Goal: Information Seeking & Learning: Learn about a topic

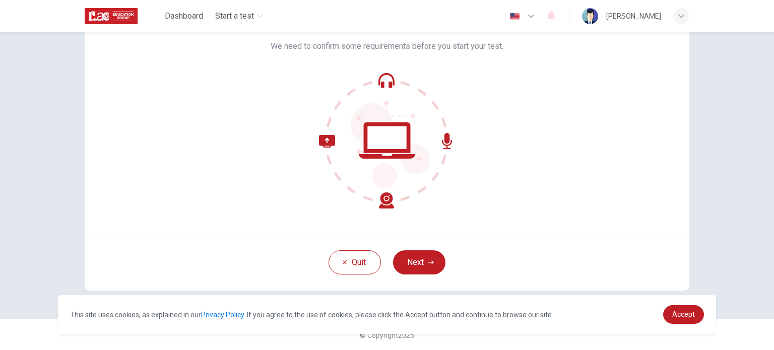
scroll to position [69, 0]
click at [380, 132] on icon at bounding box center [387, 140] width 136 height 136
click at [688, 312] on span "Accept" at bounding box center [683, 314] width 23 height 8
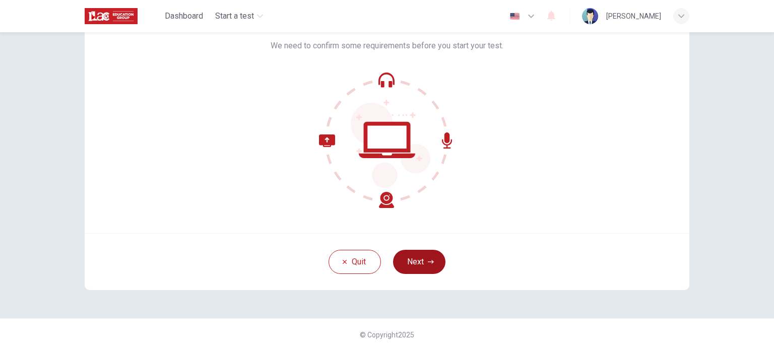
click at [417, 258] on button "Next" at bounding box center [419, 262] width 52 height 24
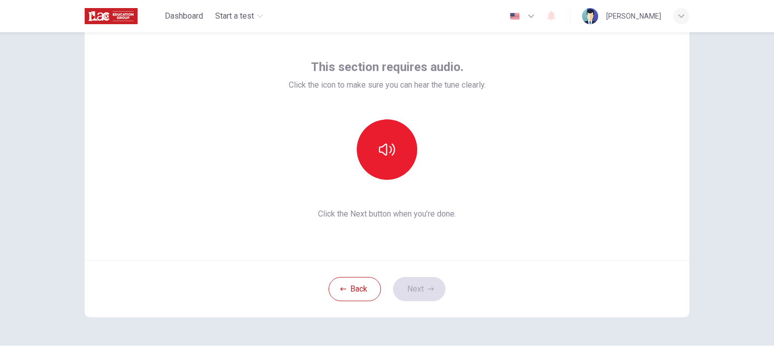
scroll to position [19, 0]
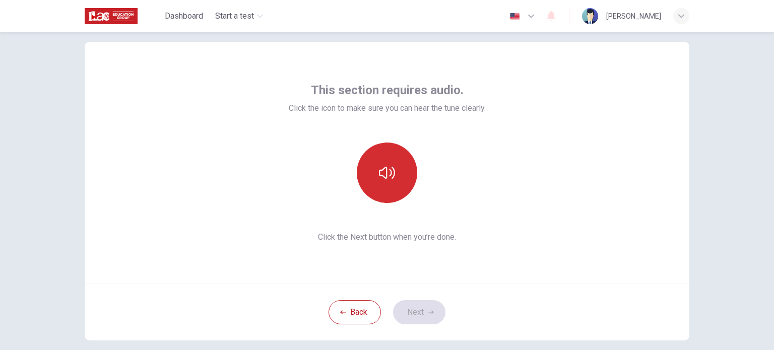
click at [374, 166] on button "button" at bounding box center [387, 173] width 60 height 60
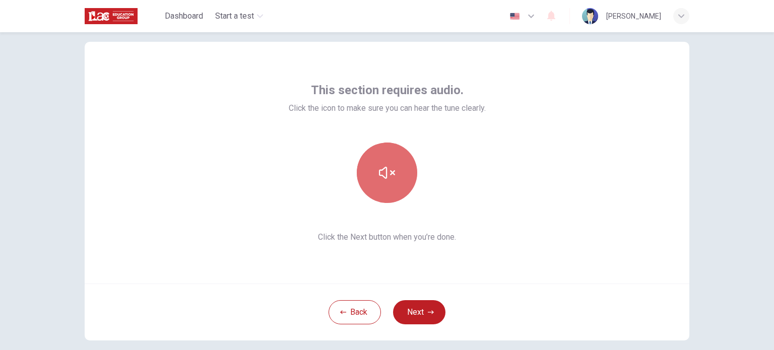
click at [374, 166] on button "button" at bounding box center [387, 173] width 60 height 60
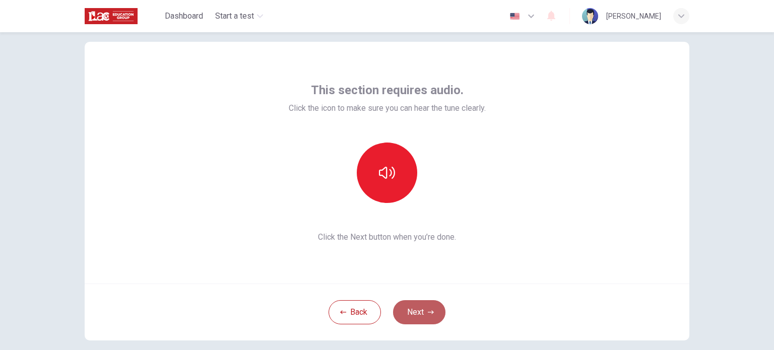
click at [422, 316] on button "Next" at bounding box center [419, 312] width 52 height 24
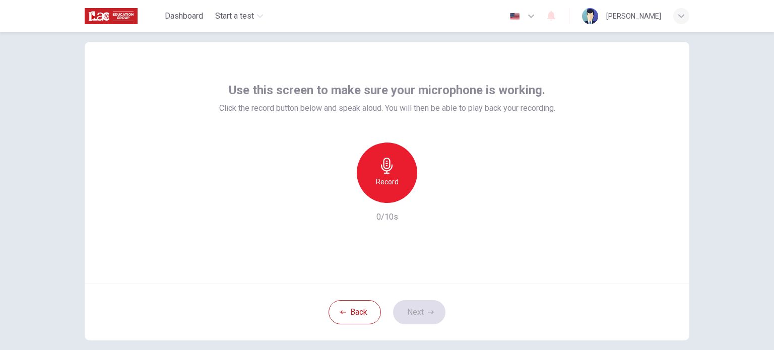
click at [389, 176] on h6 "Record" at bounding box center [387, 182] width 23 height 12
click at [381, 165] on icon "button" at bounding box center [387, 166] width 12 height 16
click at [434, 195] on icon "button" at bounding box center [433, 195] width 10 height 10
click at [416, 314] on button "Next" at bounding box center [419, 312] width 52 height 24
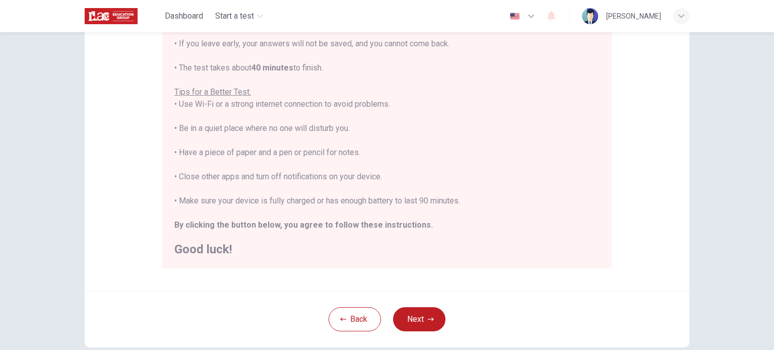
scroll to position [170, 0]
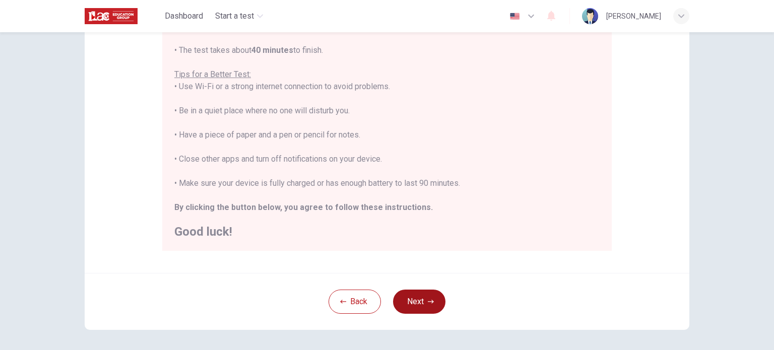
click at [415, 298] on button "Next" at bounding box center [419, 302] width 52 height 24
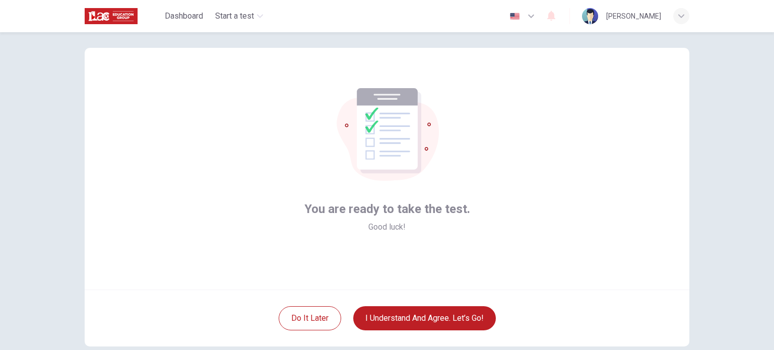
scroll to position [50, 0]
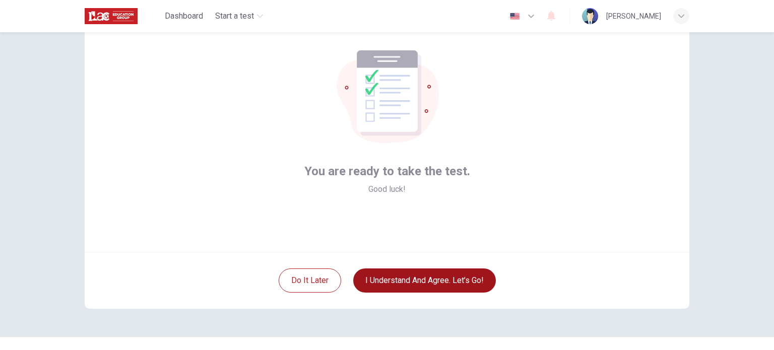
click at [434, 284] on button "I understand and agree. Let’s go!" at bounding box center [424, 281] width 143 height 24
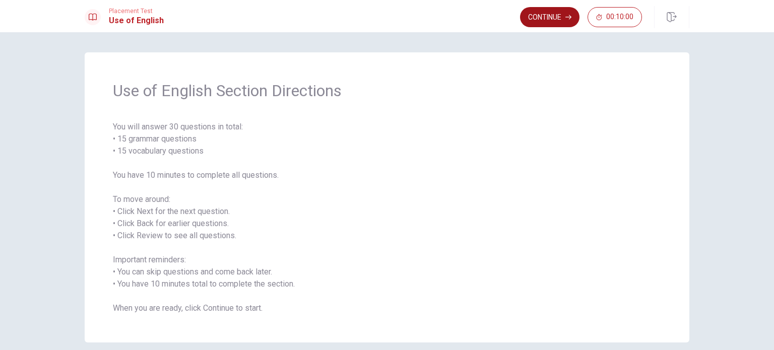
click at [542, 17] on button "Continue" at bounding box center [549, 17] width 59 height 20
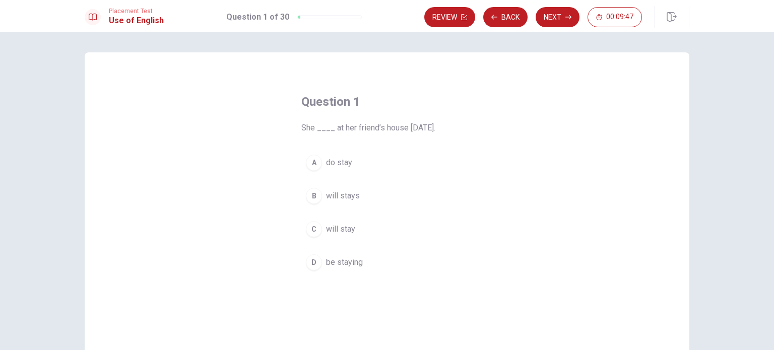
click at [329, 229] on span "will stay" at bounding box center [340, 229] width 29 height 12
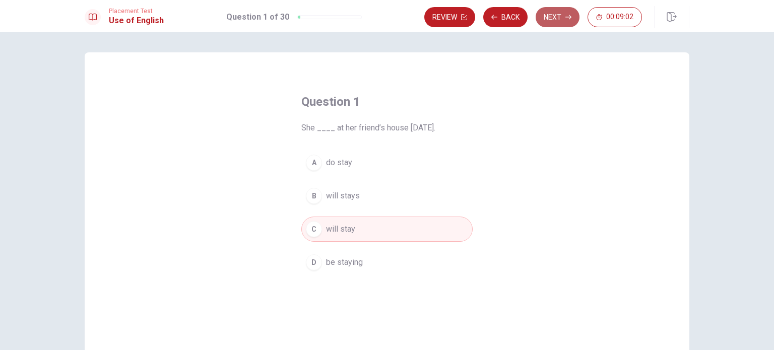
click at [556, 23] on button "Next" at bounding box center [558, 17] width 44 height 20
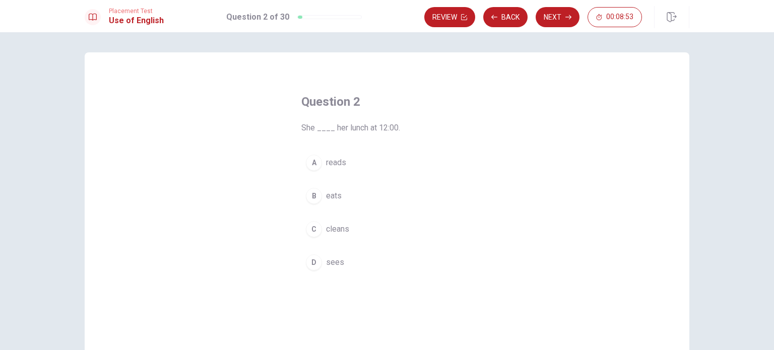
click at [307, 195] on div "B" at bounding box center [314, 196] width 16 height 16
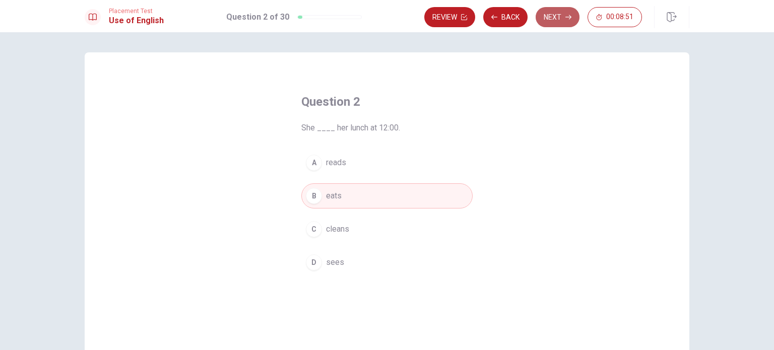
click at [564, 18] on button "Next" at bounding box center [558, 17] width 44 height 20
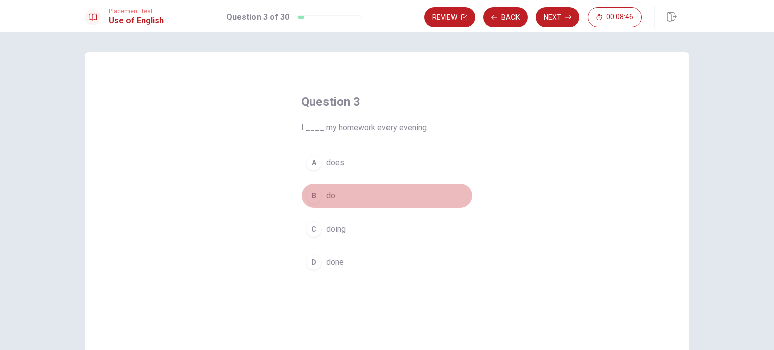
click at [301, 195] on button "B do" at bounding box center [386, 195] width 171 height 25
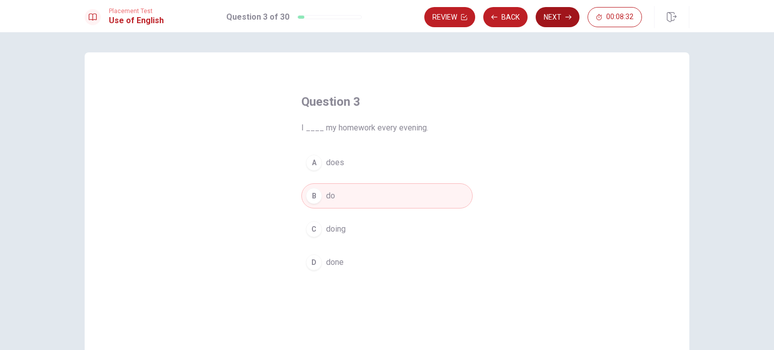
click at [554, 20] on button "Next" at bounding box center [558, 17] width 44 height 20
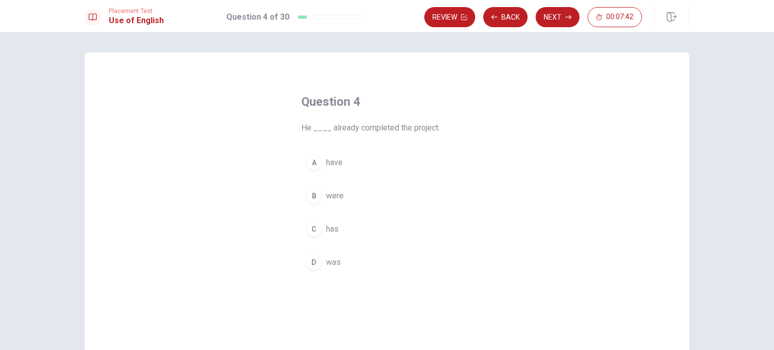
click at [321, 232] on button "C has" at bounding box center [386, 229] width 171 height 25
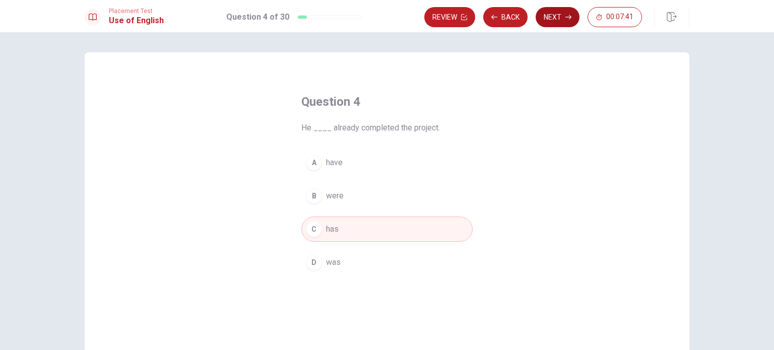
click at [550, 20] on button "Next" at bounding box center [558, 17] width 44 height 20
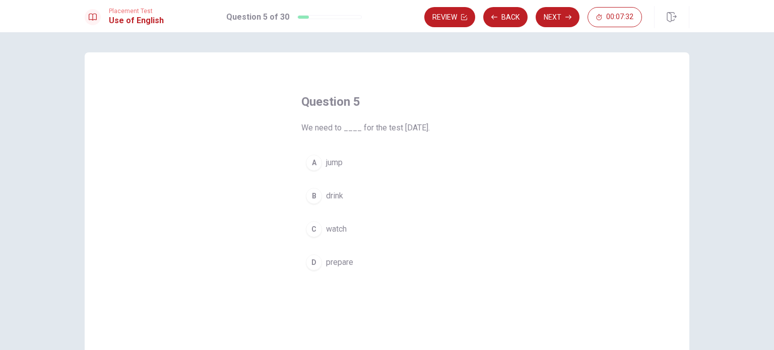
click at [301, 265] on button "D prepare" at bounding box center [386, 262] width 171 height 25
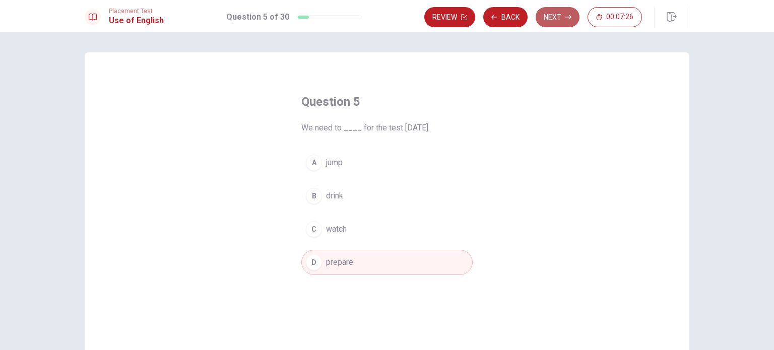
click at [556, 16] on button "Next" at bounding box center [558, 17] width 44 height 20
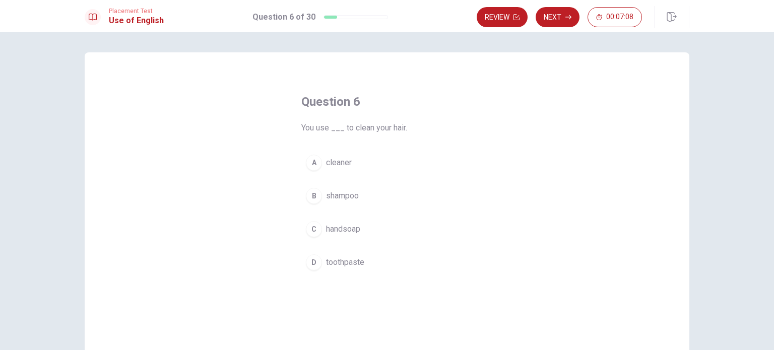
click at [350, 198] on span "shampoo" at bounding box center [342, 196] width 33 height 12
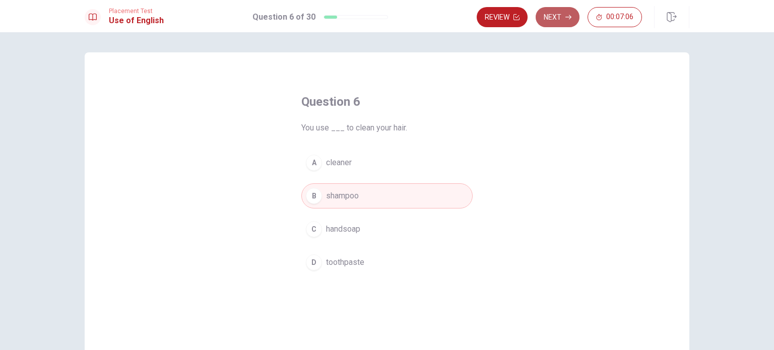
click at [561, 18] on button "Next" at bounding box center [558, 17] width 44 height 20
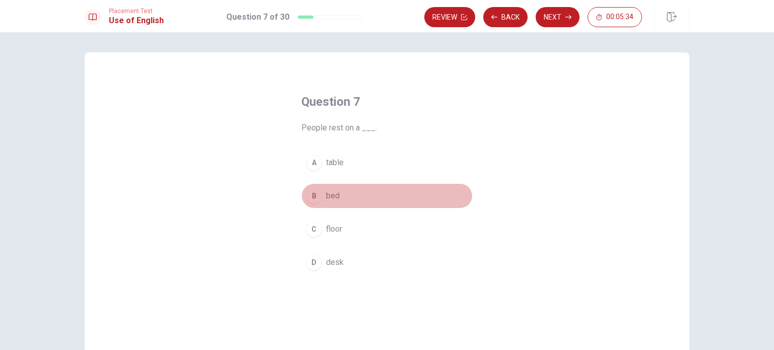
click at [301, 195] on button "B bed" at bounding box center [386, 195] width 171 height 25
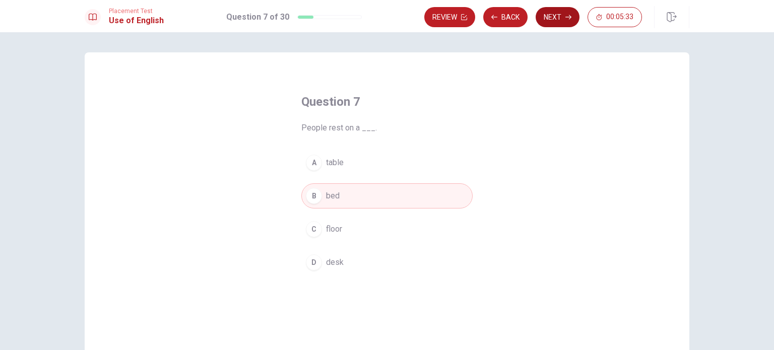
click at [551, 17] on button "Next" at bounding box center [558, 17] width 44 height 20
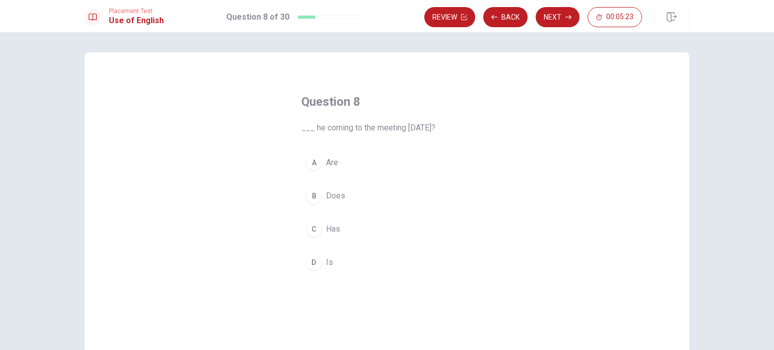
click at [301, 259] on button "D Is" at bounding box center [386, 262] width 171 height 25
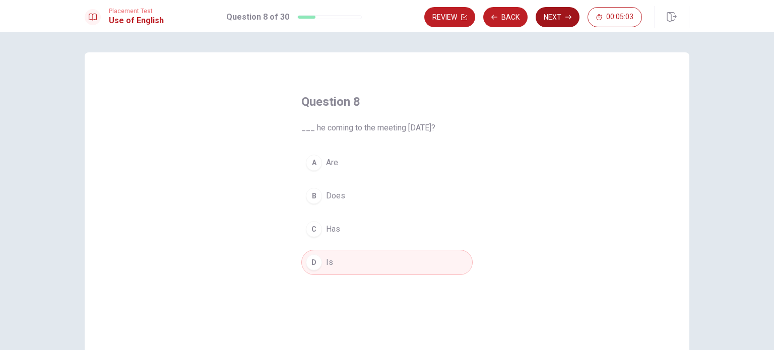
click at [554, 12] on button "Next" at bounding box center [558, 17] width 44 height 20
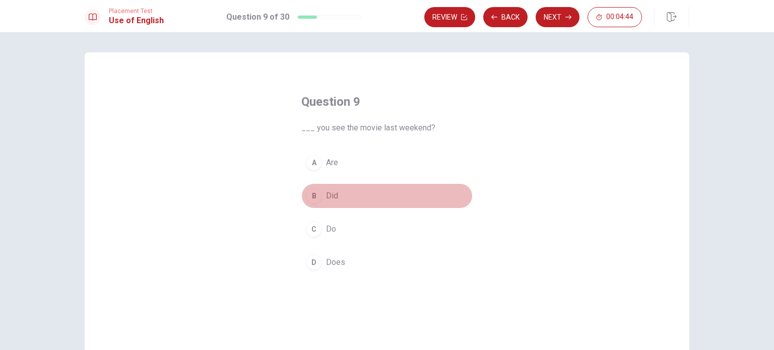
click at [321, 196] on button "B Did" at bounding box center [386, 195] width 171 height 25
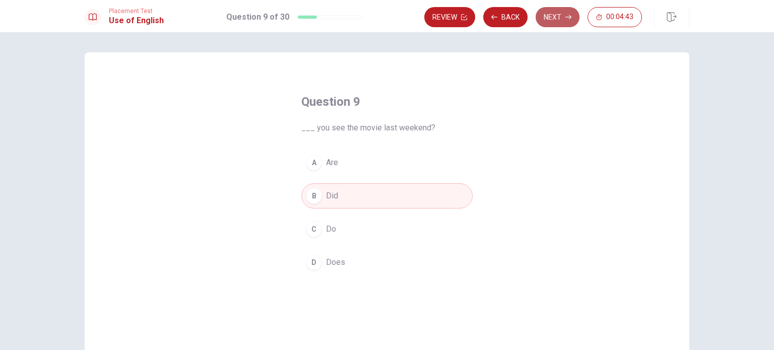
click at [552, 18] on button "Next" at bounding box center [558, 17] width 44 height 20
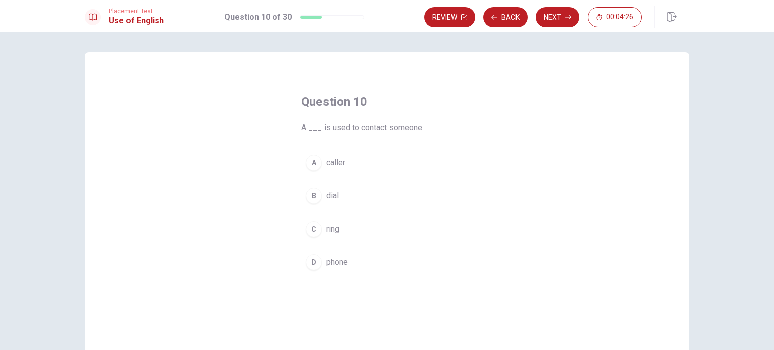
click at [335, 262] on span "phone" at bounding box center [337, 262] width 22 height 12
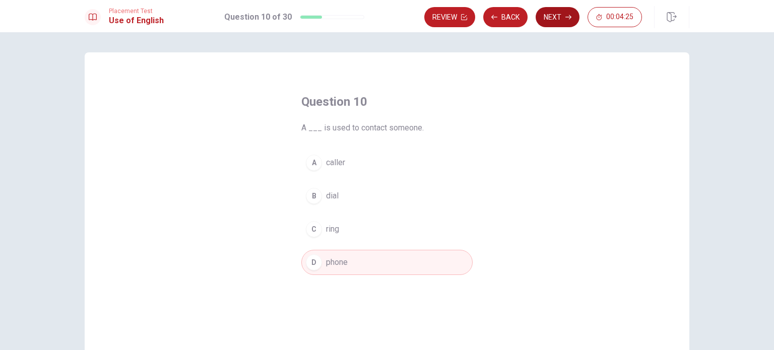
click at [560, 14] on button "Next" at bounding box center [558, 17] width 44 height 20
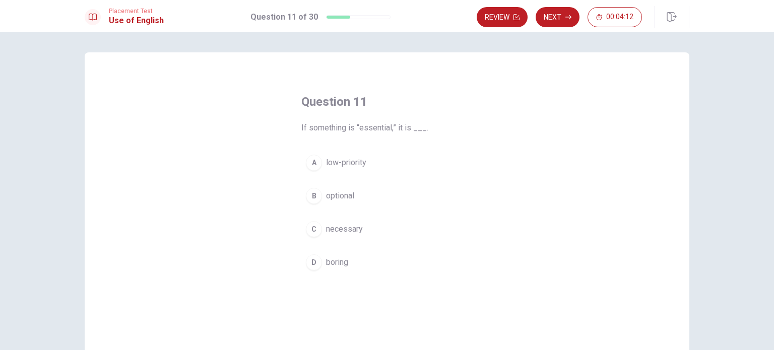
click at [351, 230] on span "necessary" at bounding box center [344, 229] width 37 height 12
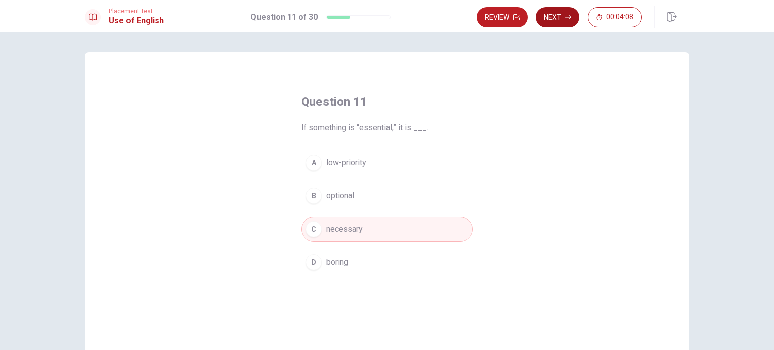
click at [558, 20] on button "Next" at bounding box center [558, 17] width 44 height 20
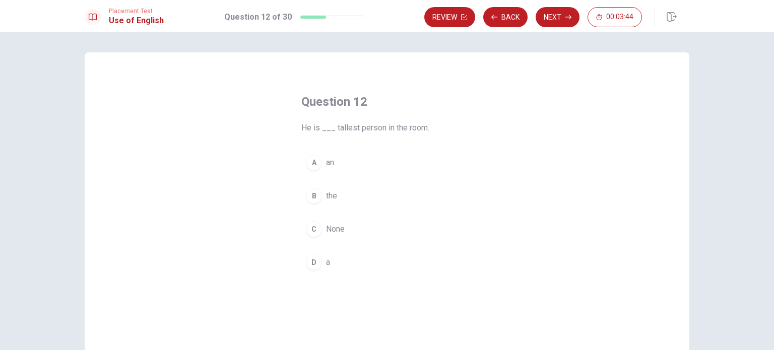
click at [330, 198] on span "the" at bounding box center [331, 196] width 11 height 12
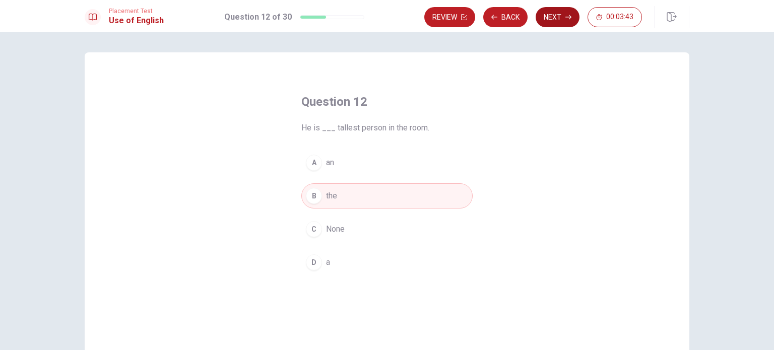
click at [557, 22] on button "Next" at bounding box center [558, 17] width 44 height 20
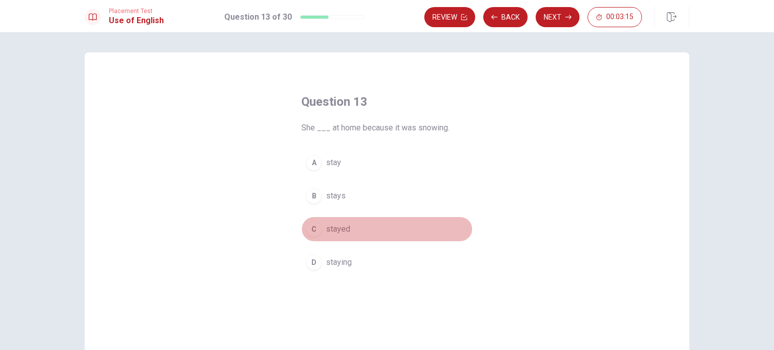
click at [339, 227] on span "stayed" at bounding box center [338, 229] width 24 height 12
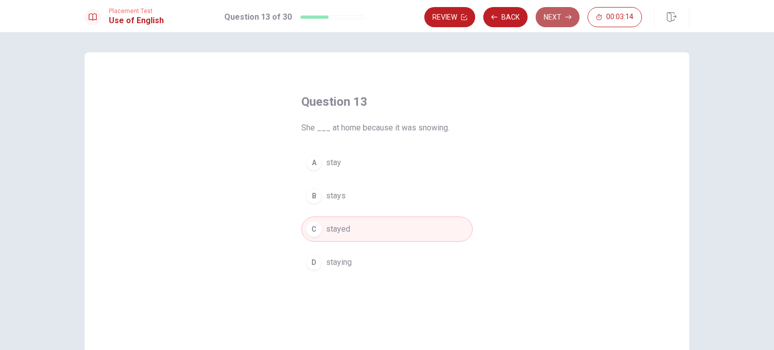
click at [556, 10] on button "Next" at bounding box center [558, 17] width 44 height 20
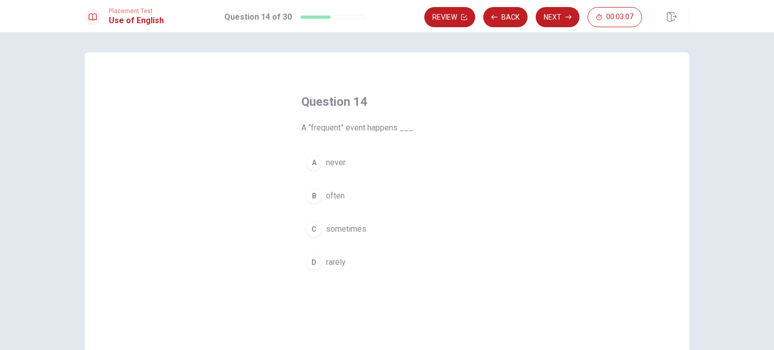
click at [335, 198] on span "often" at bounding box center [335, 196] width 19 height 12
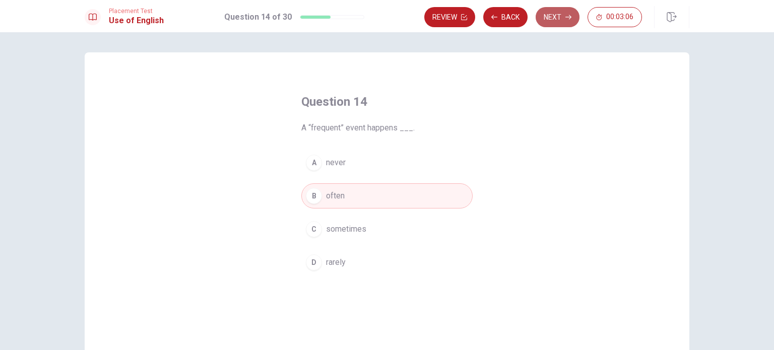
click at [556, 19] on button "Next" at bounding box center [558, 17] width 44 height 20
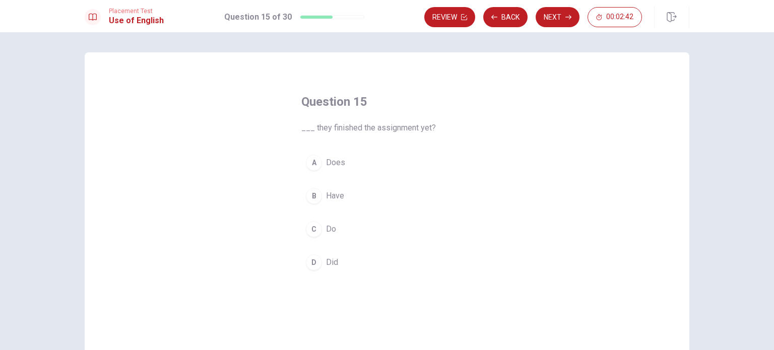
click at [328, 197] on span "Have" at bounding box center [335, 196] width 18 height 12
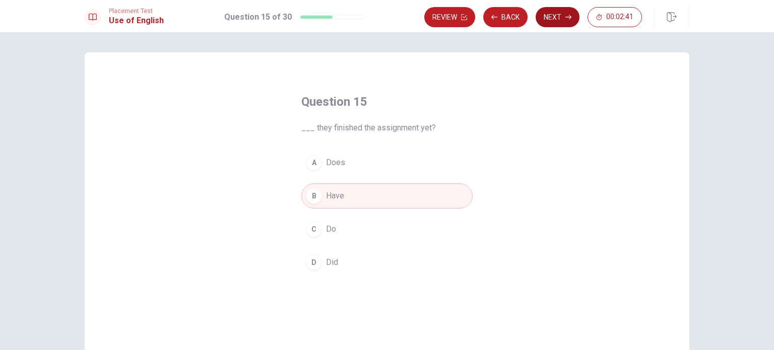
click at [554, 20] on button "Next" at bounding box center [558, 17] width 44 height 20
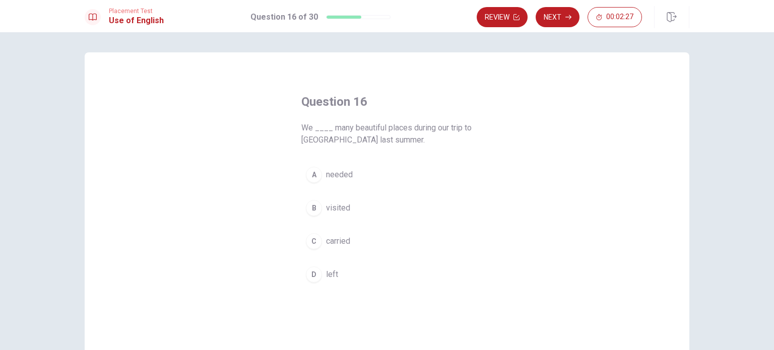
click at [341, 209] on span "visited" at bounding box center [338, 208] width 24 height 12
click at [574, 14] on button "Next" at bounding box center [558, 17] width 44 height 20
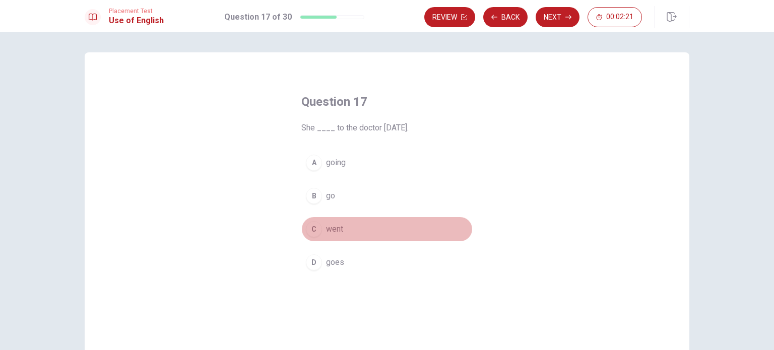
click at [332, 229] on span "went" at bounding box center [334, 229] width 17 height 12
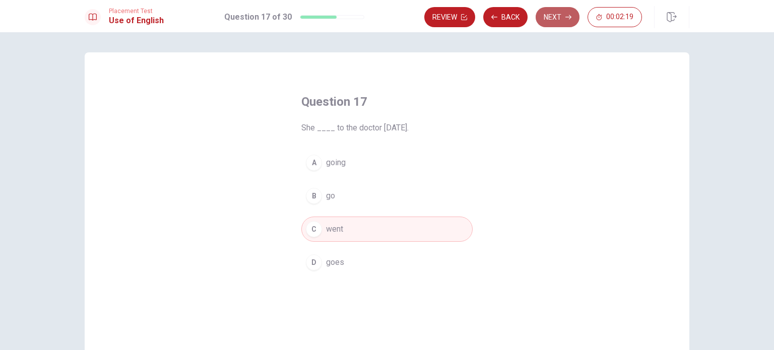
click at [544, 16] on button "Next" at bounding box center [558, 17] width 44 height 20
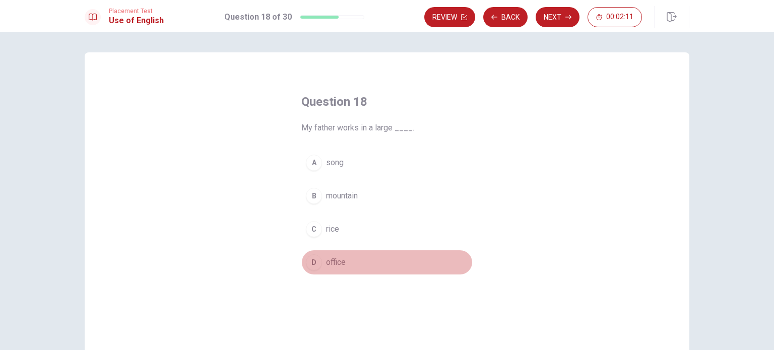
click at [332, 261] on span "office" at bounding box center [336, 262] width 20 height 12
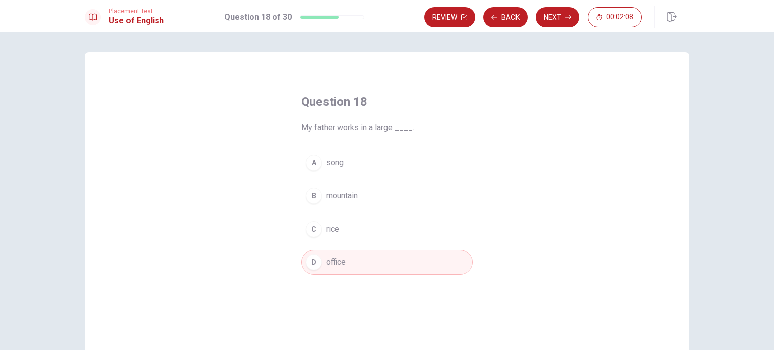
click at [558, 23] on button "Next" at bounding box center [558, 17] width 44 height 20
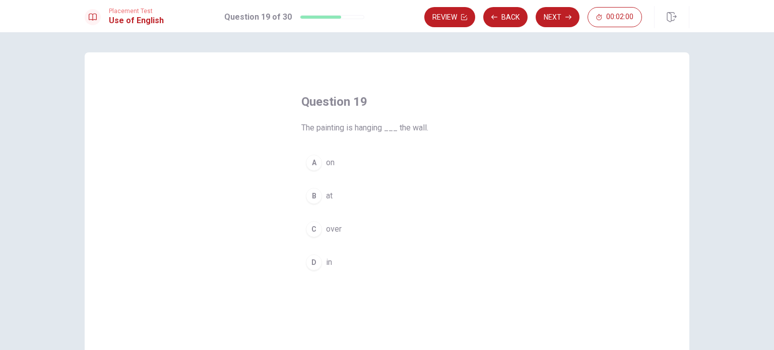
click at [320, 261] on button "D in" at bounding box center [386, 262] width 171 height 25
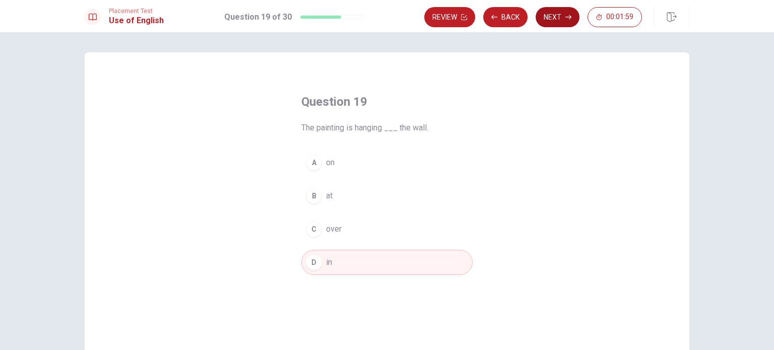
click at [552, 16] on button "Next" at bounding box center [558, 17] width 44 height 20
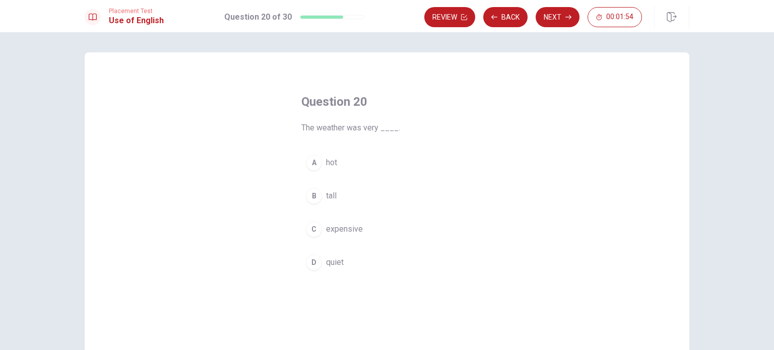
click at [329, 165] on span "hot" at bounding box center [331, 163] width 11 height 12
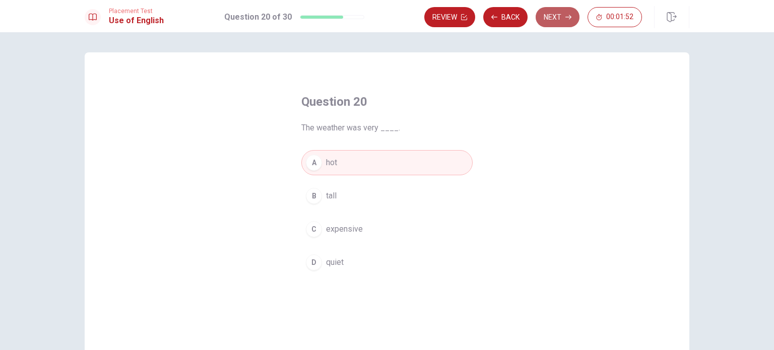
click at [562, 18] on button "Next" at bounding box center [558, 17] width 44 height 20
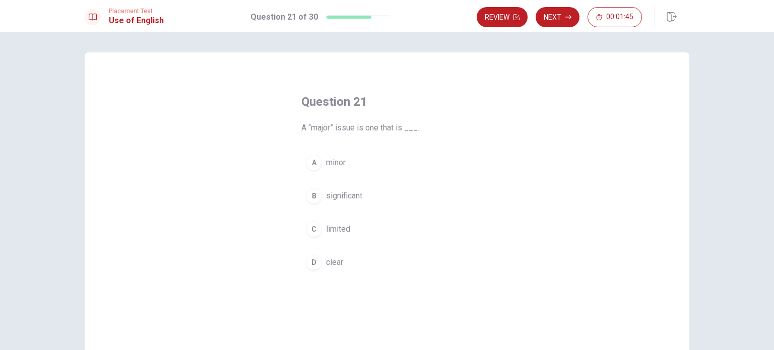
click at [340, 196] on span "significant" at bounding box center [344, 196] width 36 height 12
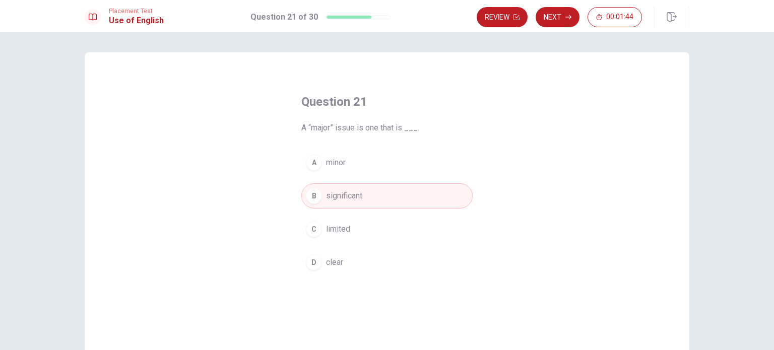
click at [559, 16] on button "Next" at bounding box center [558, 17] width 44 height 20
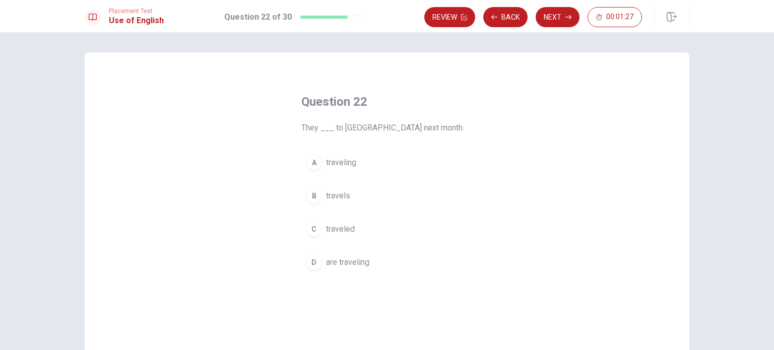
click at [342, 264] on span "are traveling" at bounding box center [347, 262] width 43 height 12
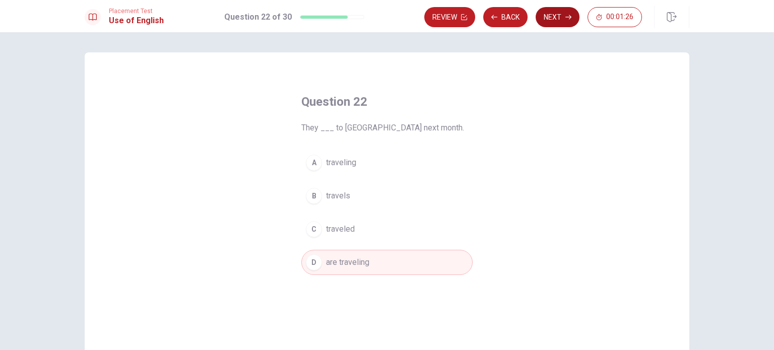
click at [559, 13] on button "Next" at bounding box center [558, 17] width 44 height 20
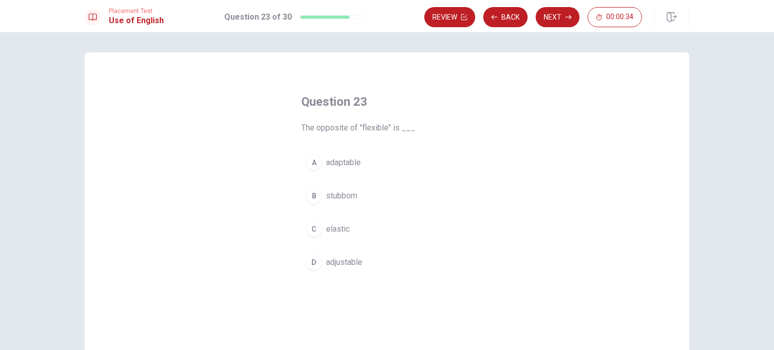
click at [334, 196] on span "stubborn" at bounding box center [341, 196] width 31 height 12
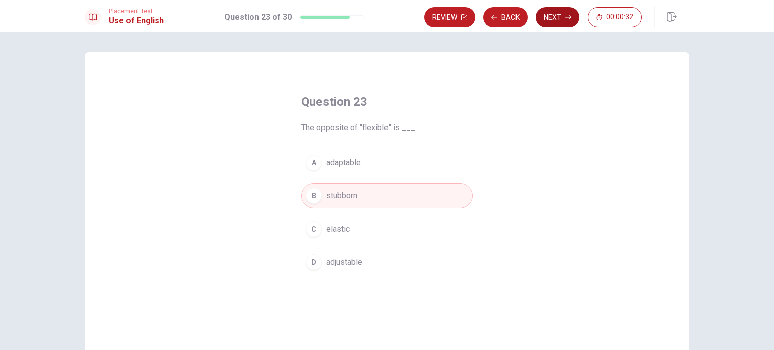
click at [555, 18] on button "Next" at bounding box center [558, 17] width 44 height 20
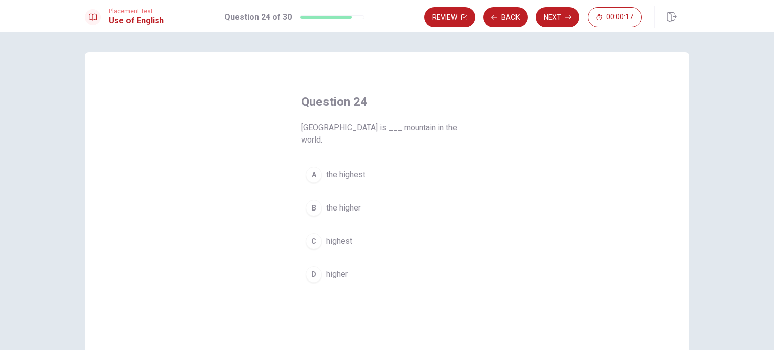
click at [348, 235] on span "highest" at bounding box center [339, 241] width 26 height 12
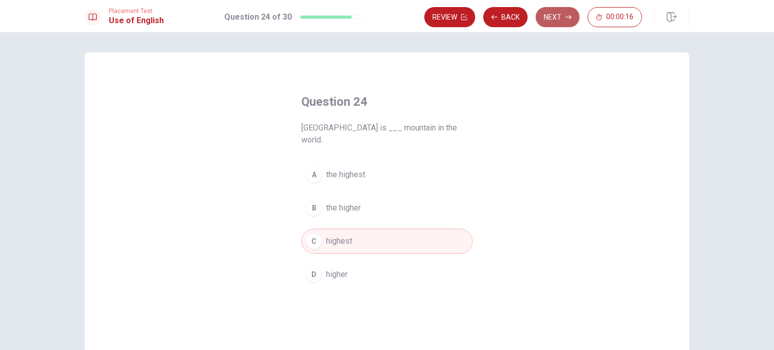
click at [564, 18] on button "Next" at bounding box center [558, 17] width 44 height 20
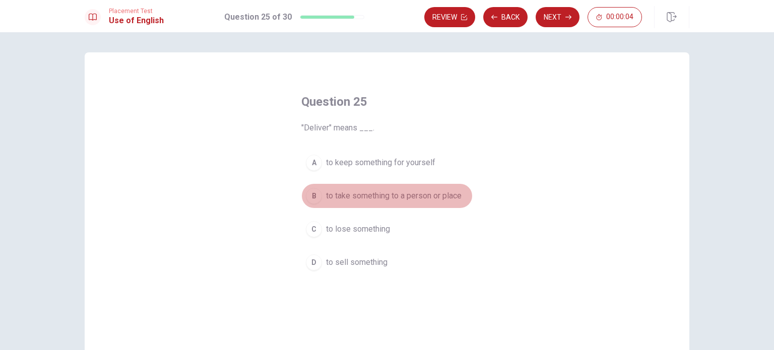
click at [369, 199] on span "to take something to a person or place" at bounding box center [394, 196] width 136 height 12
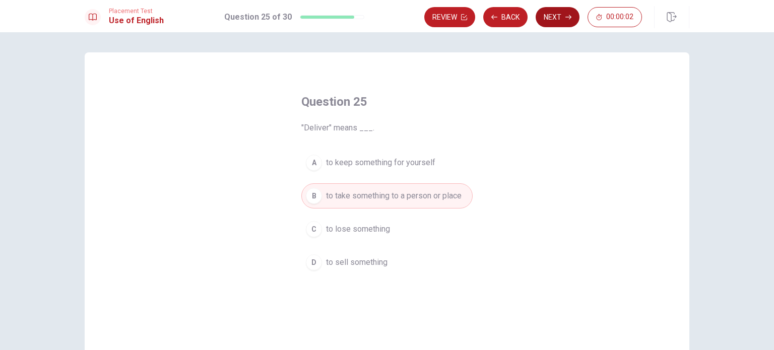
click at [549, 19] on button "Next" at bounding box center [558, 17] width 44 height 20
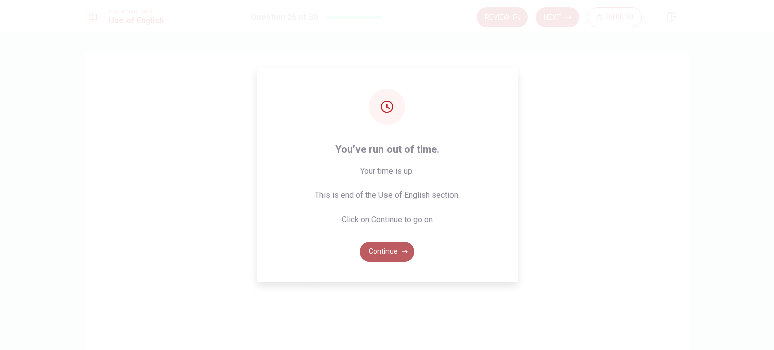
click at [390, 251] on button "Continue" at bounding box center [387, 252] width 54 height 20
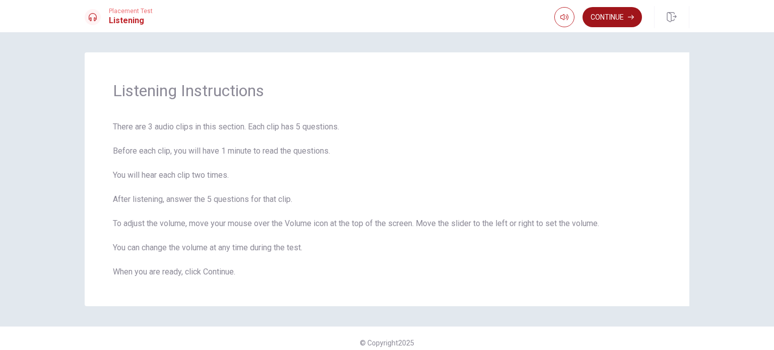
click at [600, 19] on button "Continue" at bounding box center [611, 17] width 59 height 20
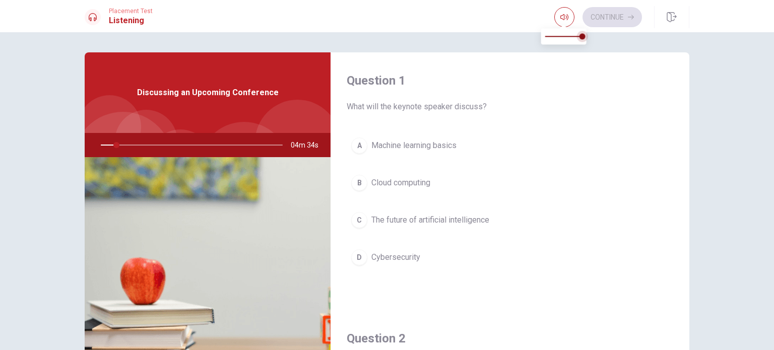
type input "9"
type input "0.7"
click at [579, 37] on span at bounding box center [582, 36] width 6 height 6
type input "9"
type input "0.9"
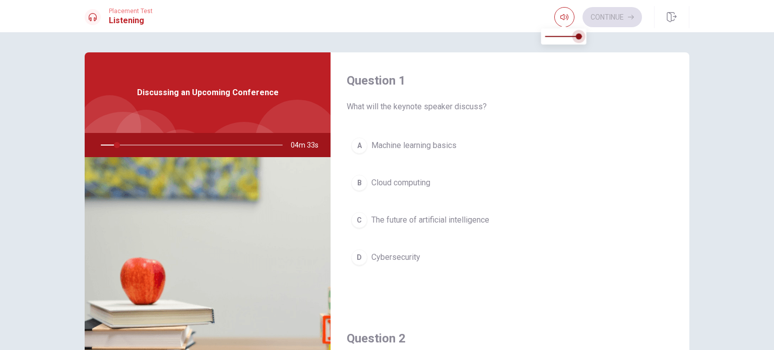
click at [578, 34] on span at bounding box center [578, 36] width 6 height 6
type input "9"
type input "1"
click at [583, 35] on span at bounding box center [582, 36] width 6 height 6
click at [196, 102] on div "Discussing an Upcoming Conference" at bounding box center [208, 92] width 246 height 81
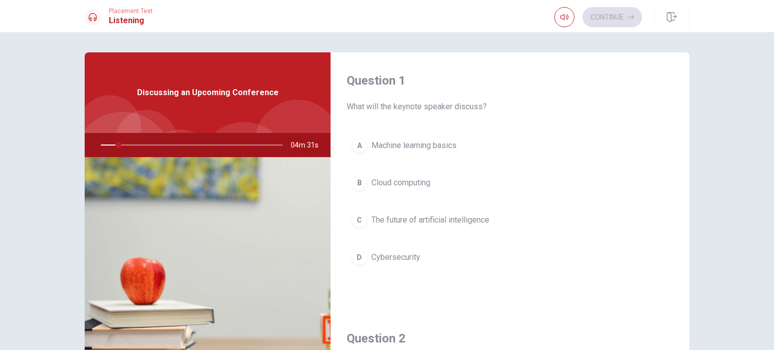
click at [125, 143] on div at bounding box center [190, 145] width 202 height 24
click at [127, 148] on div at bounding box center [190, 145] width 202 height 24
click at [397, 150] on span "Machine learning basics" at bounding box center [413, 146] width 85 height 12
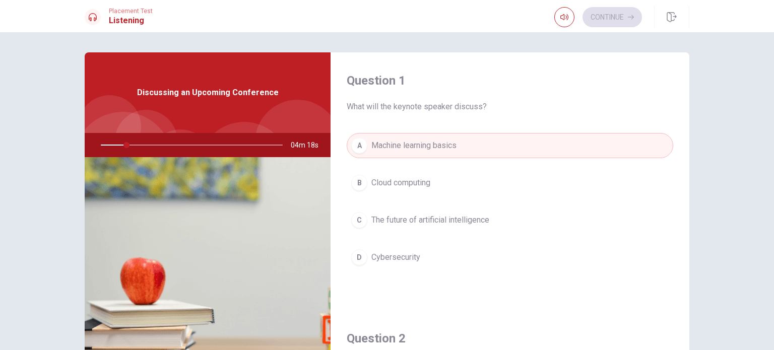
drag, startPoint x: 119, startPoint y: 147, endPoint x: 73, endPoint y: 147, distance: 46.9
click at [73, 147] on div "Question 1 What will the keynote speaker discuss? A Machine learning basics B C…" at bounding box center [387, 227] width 637 height 350
click at [104, 143] on div at bounding box center [190, 145] width 202 height 24
drag, startPoint x: 127, startPoint y: 145, endPoint x: 72, endPoint y: 135, distance: 55.8
click at [72, 135] on div "Question 1 What will the keynote speaker discuss? A Machine learning basics B C…" at bounding box center [387, 227] width 637 height 350
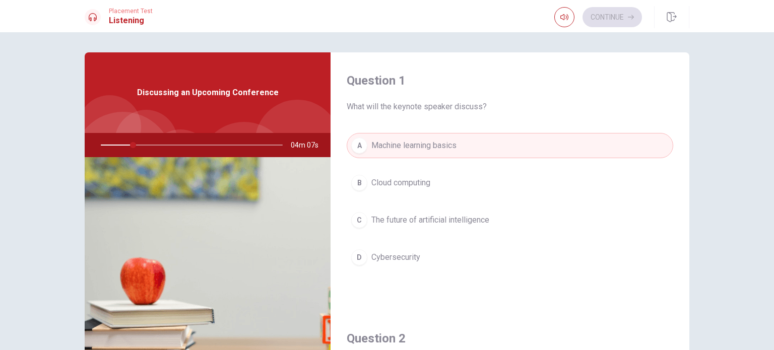
drag, startPoint x: 129, startPoint y: 143, endPoint x: 79, endPoint y: 143, distance: 49.9
click at [79, 143] on div "Question 1 What will the keynote speaker discuss? A Machine learning basics B C…" at bounding box center [387, 227] width 637 height 350
click at [147, 94] on span "Discussing an Upcoming Conference" at bounding box center [208, 93] width 142 height 12
click at [191, 96] on span "Discussing an Upcoming Conference" at bounding box center [208, 93] width 142 height 12
click at [202, 89] on span "Discussing an Upcoming Conference" at bounding box center [208, 93] width 142 height 12
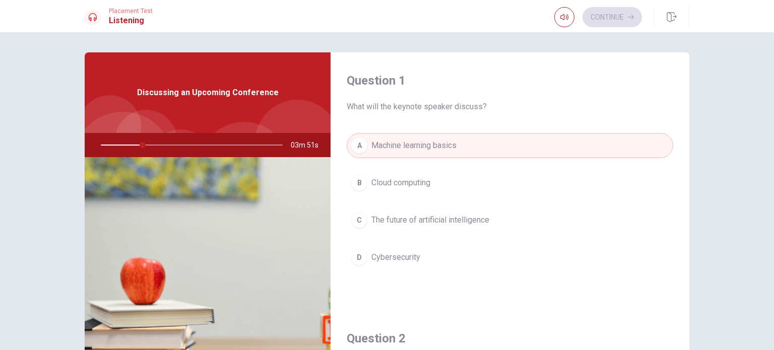
click at [170, 290] on img at bounding box center [208, 279] width 246 height 245
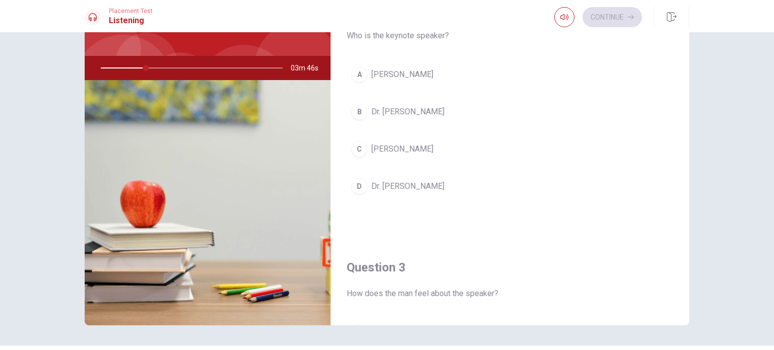
scroll to position [54, 0]
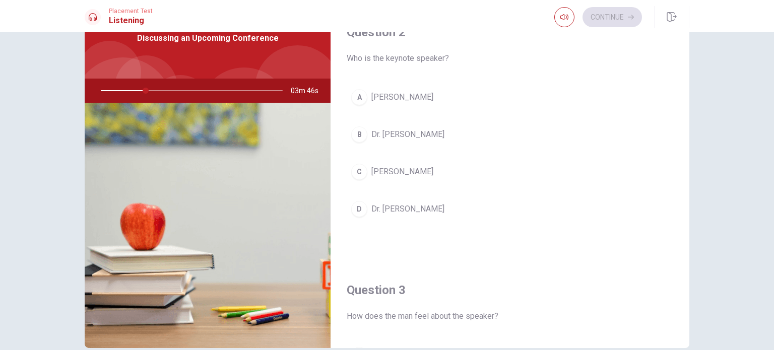
click at [115, 19] on h1 "Listening" at bounding box center [131, 21] width 44 height 12
click at [95, 17] on icon at bounding box center [93, 17] width 8 height 8
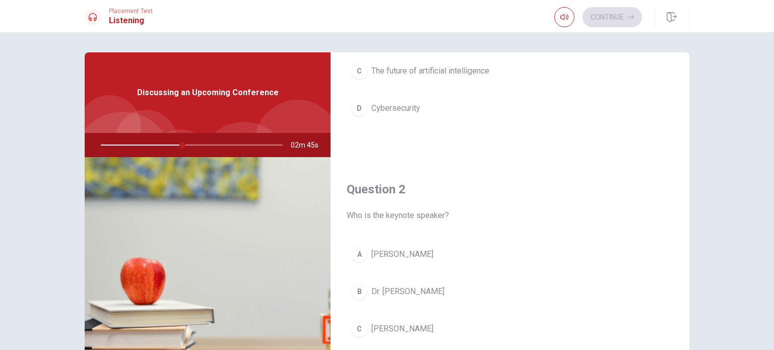
scroll to position [151, 0]
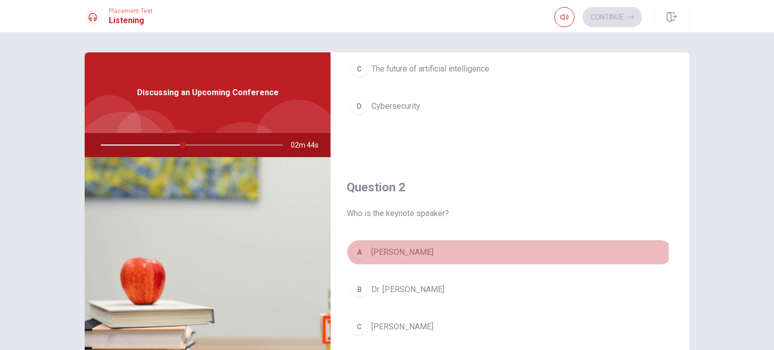
click at [415, 254] on span "[PERSON_NAME]" at bounding box center [402, 252] width 62 height 12
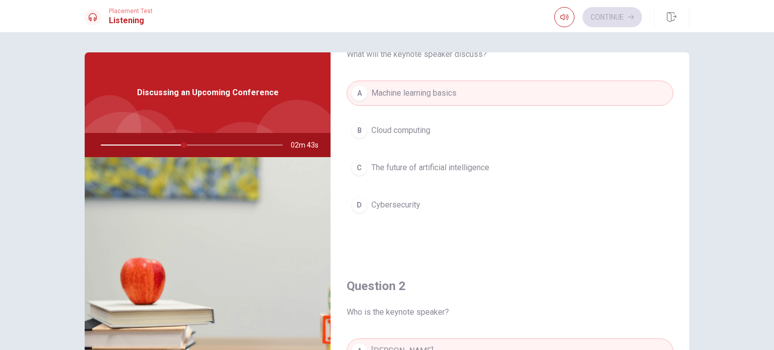
scroll to position [50, 0]
click at [485, 179] on button "C The future of artificial intelligence" at bounding box center [510, 169] width 327 height 25
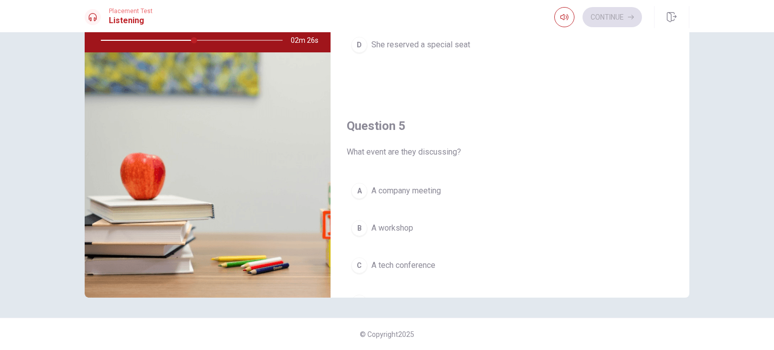
scroll to position [935, 0]
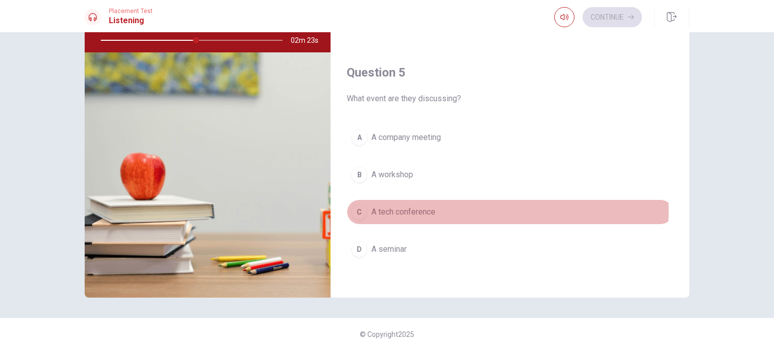
click at [428, 207] on span "A tech conference" at bounding box center [403, 212] width 64 height 12
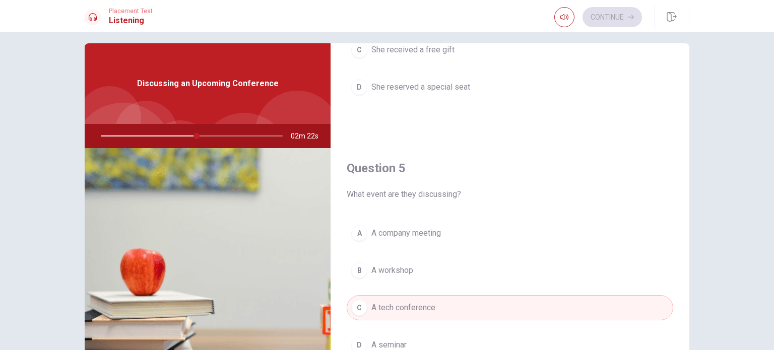
scroll to position [0, 0]
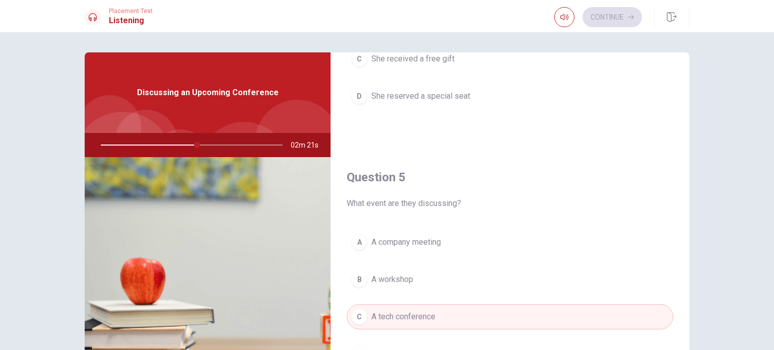
click at [172, 149] on div at bounding box center [190, 145] width 202 height 24
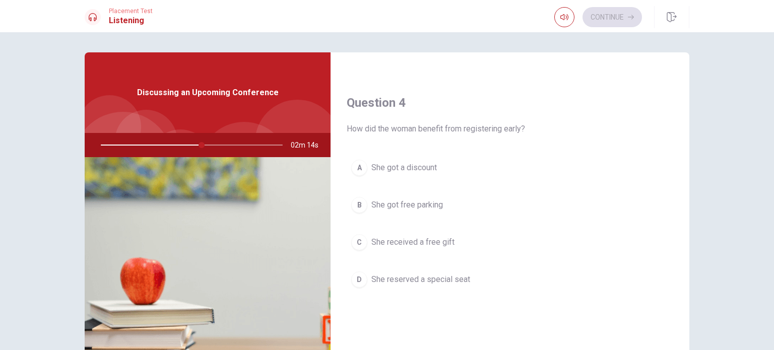
scroll to position [734, 0]
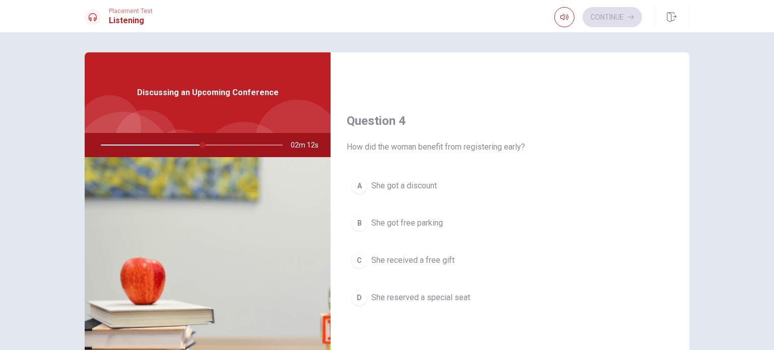
click at [408, 182] on span "She got a discount" at bounding box center [404, 186] width 66 height 12
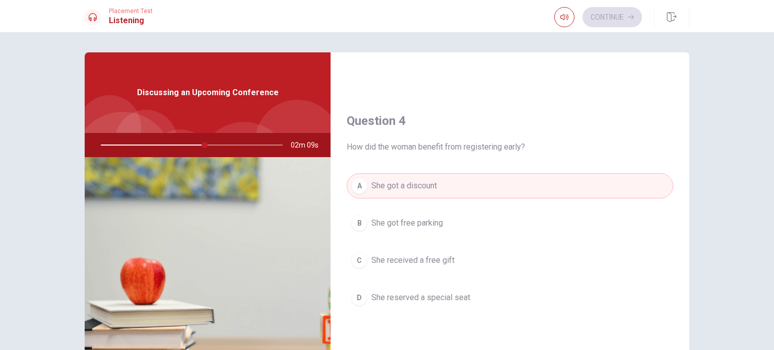
click at [206, 142] on div at bounding box center [190, 145] width 202 height 24
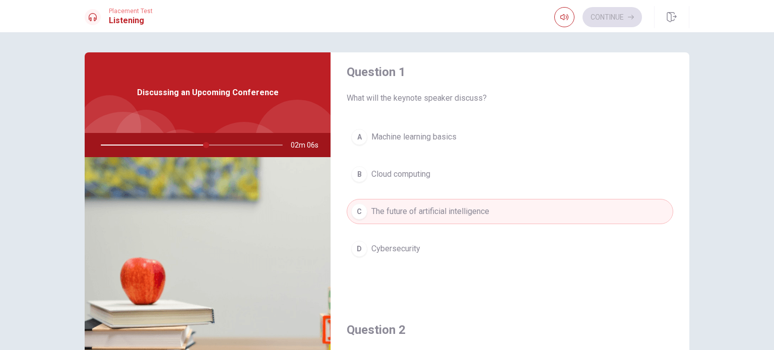
scroll to position [0, 0]
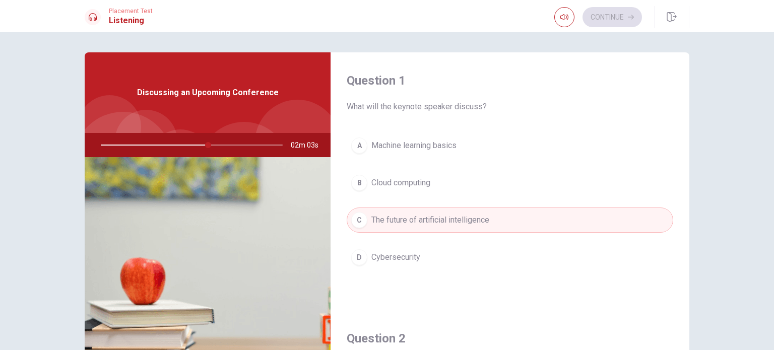
click at [196, 89] on span "Discussing an Upcoming Conference" at bounding box center [208, 93] width 142 height 12
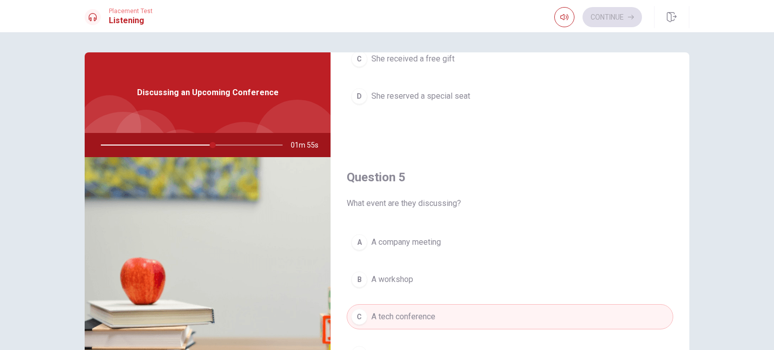
click at [218, 145] on div at bounding box center [190, 145] width 202 height 24
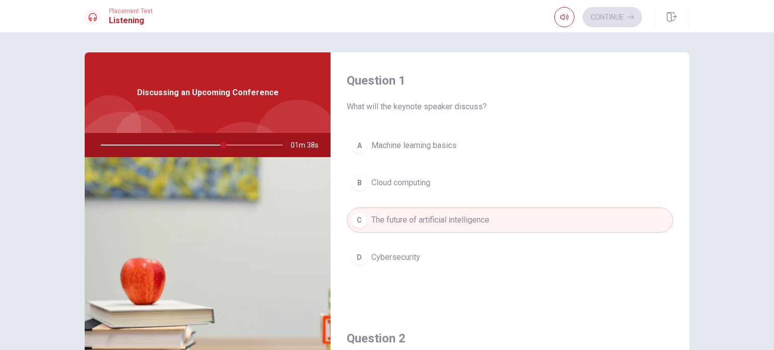
click at [230, 145] on div at bounding box center [190, 145] width 202 height 24
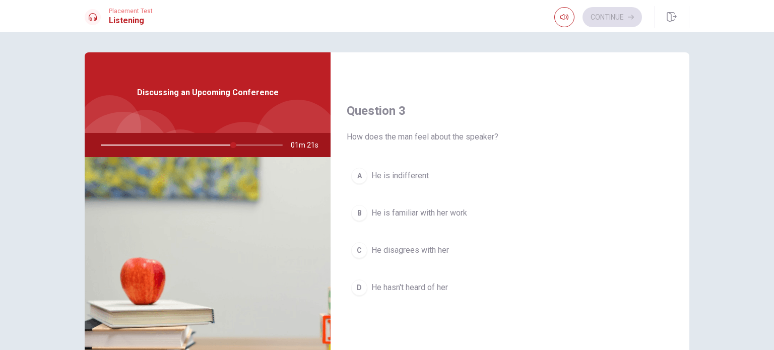
scroll to position [504, 0]
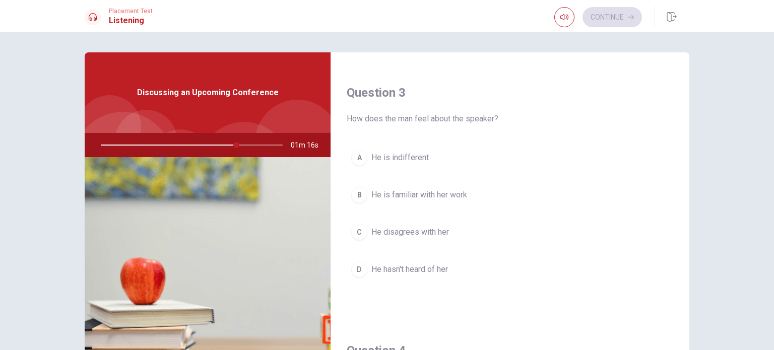
click at [453, 195] on span "He is familiar with her work" at bounding box center [419, 195] width 96 height 12
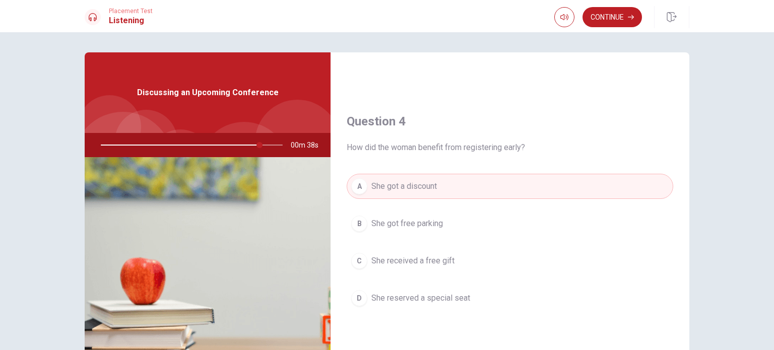
scroll to position [756, 0]
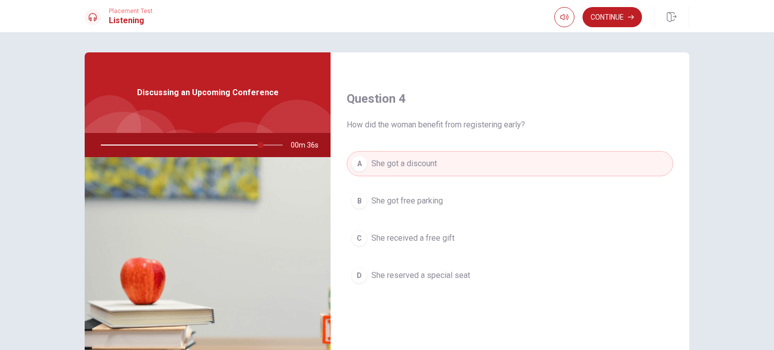
click at [439, 272] on span "She reserved a special seat" at bounding box center [420, 276] width 99 height 12
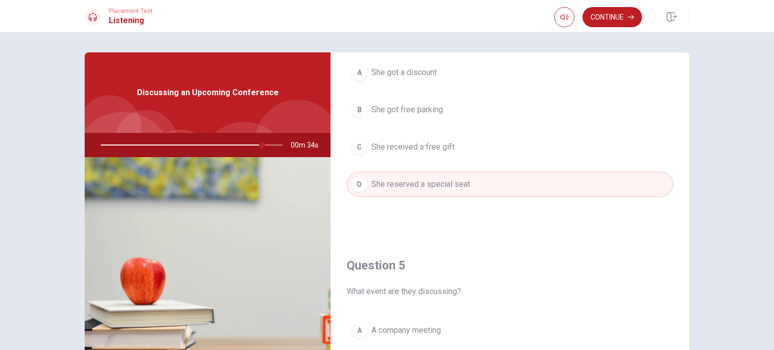
scroll to position [857, 0]
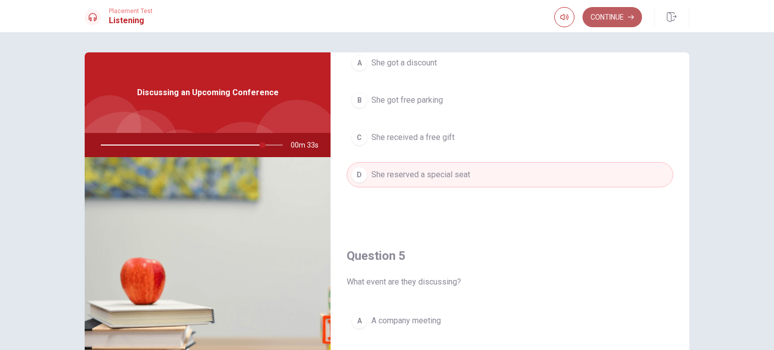
click at [613, 10] on button "Continue" at bounding box center [611, 17] width 59 height 20
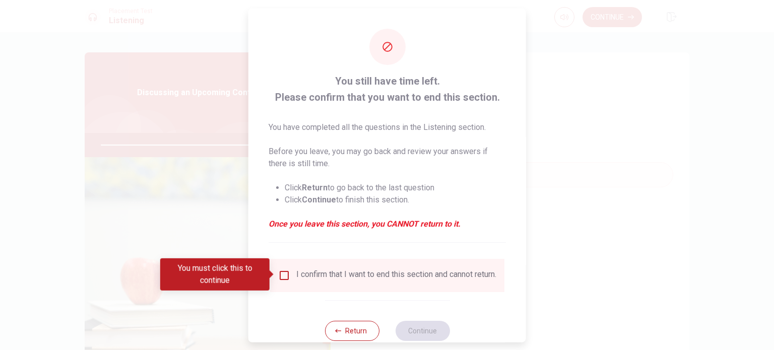
scroll to position [25, 0]
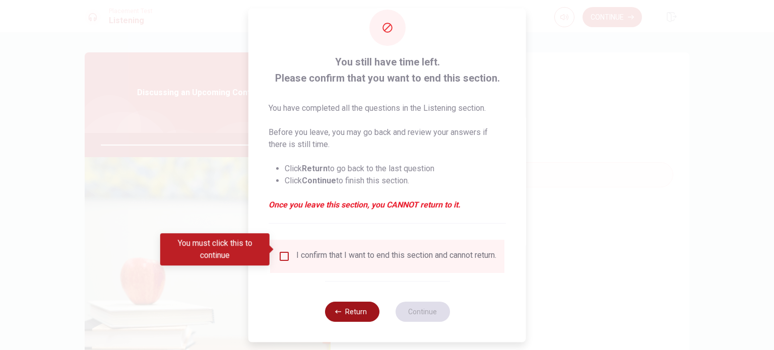
click at [353, 309] on button "Return" at bounding box center [351, 312] width 54 height 20
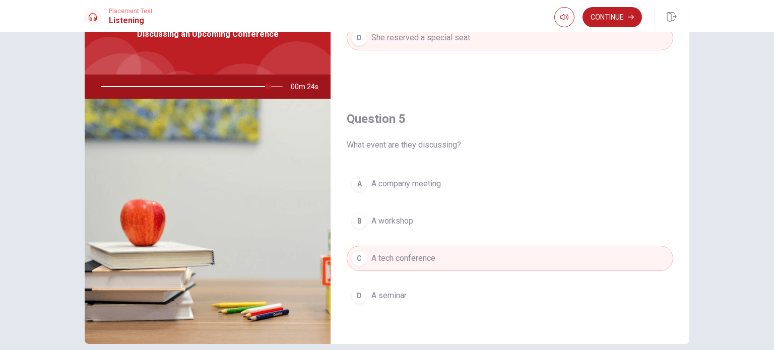
scroll to position [105, 0]
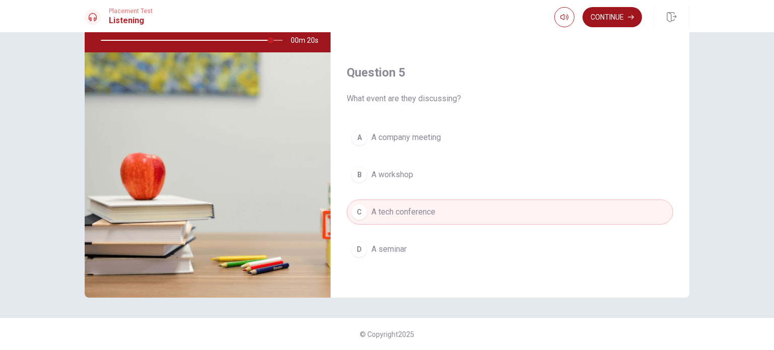
click at [619, 11] on button "Continue" at bounding box center [611, 17] width 59 height 20
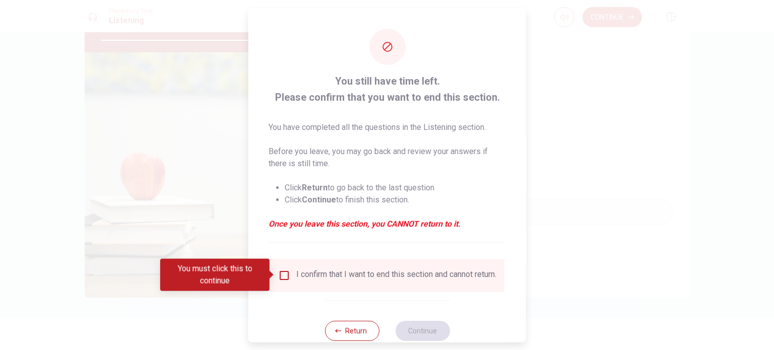
scroll to position [25, 0]
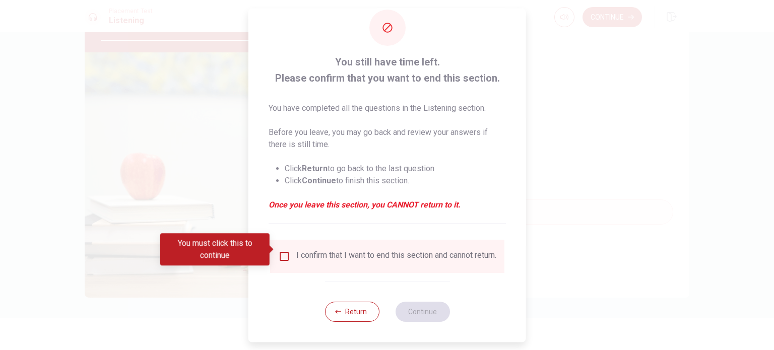
click at [605, 243] on div at bounding box center [387, 175] width 774 height 350
type input "0"
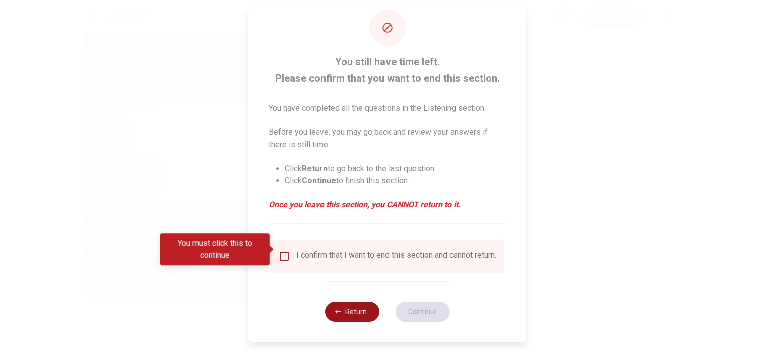
click at [360, 314] on button "Return" at bounding box center [351, 312] width 54 height 20
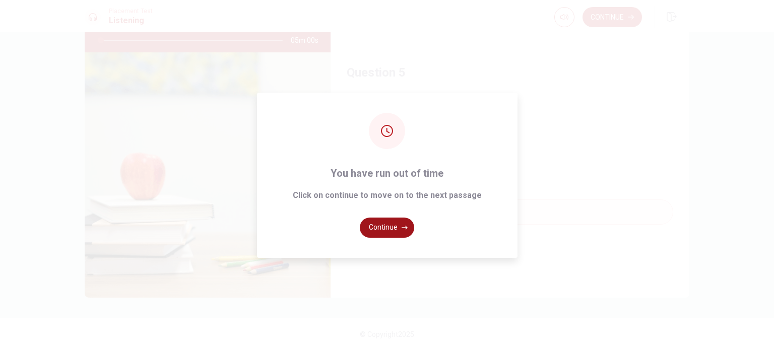
click at [395, 227] on button "Continue" at bounding box center [387, 228] width 54 height 20
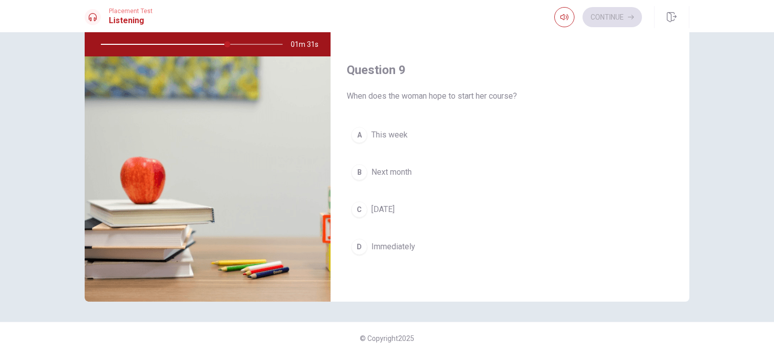
scroll to position [683, 0]
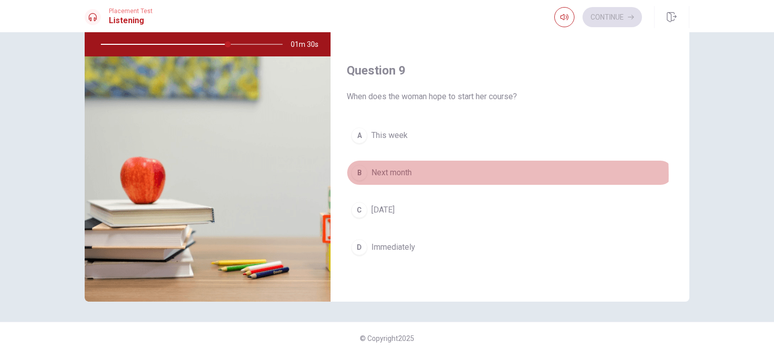
click at [408, 172] on span "Next month" at bounding box center [391, 173] width 40 height 12
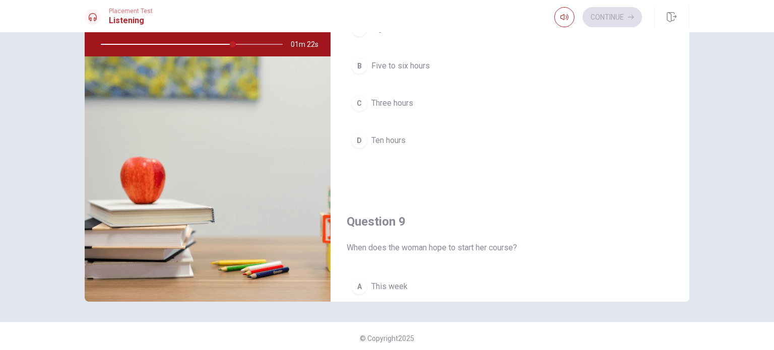
scroll to position [431, 0]
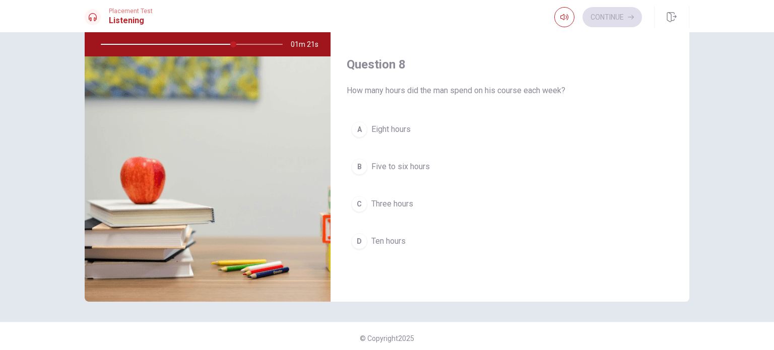
click at [409, 164] on span "Five to six hours" at bounding box center [400, 167] width 58 height 12
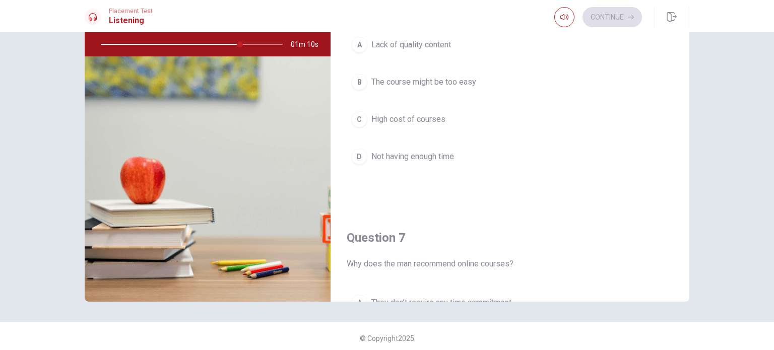
scroll to position [0, 0]
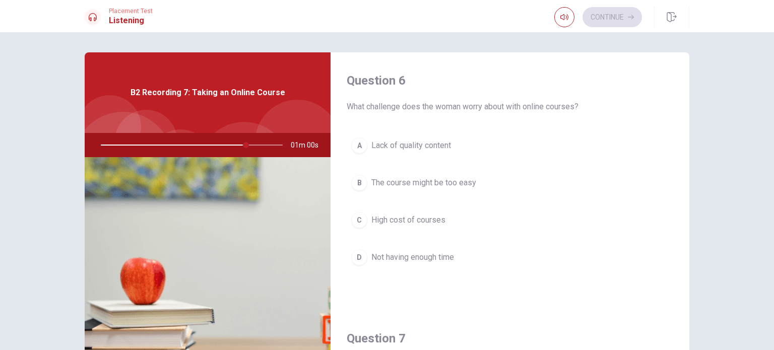
click at [437, 257] on span "Not having enough time" at bounding box center [412, 257] width 83 height 12
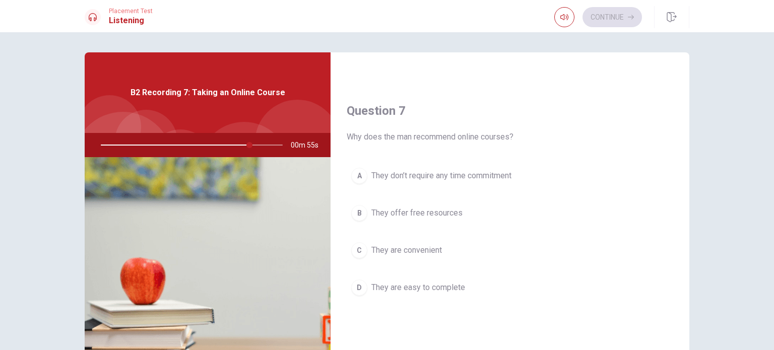
scroll to position [252, 0]
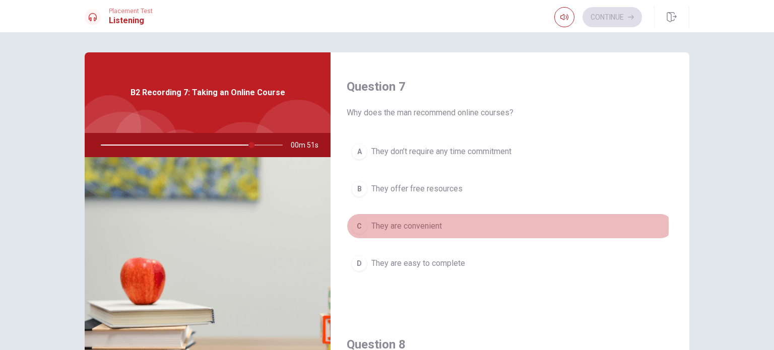
click at [428, 225] on span "They are convenient" at bounding box center [406, 226] width 71 height 12
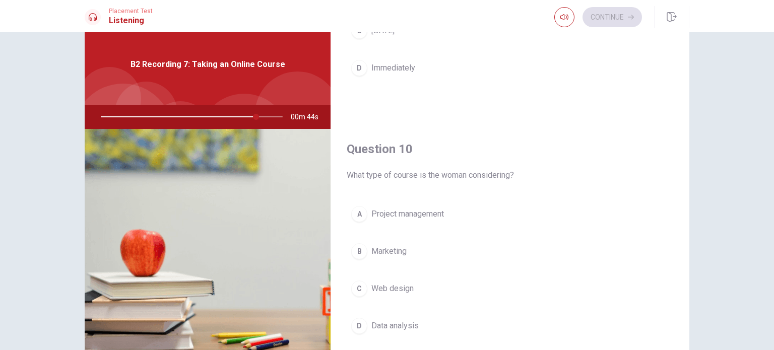
scroll to position [50, 0]
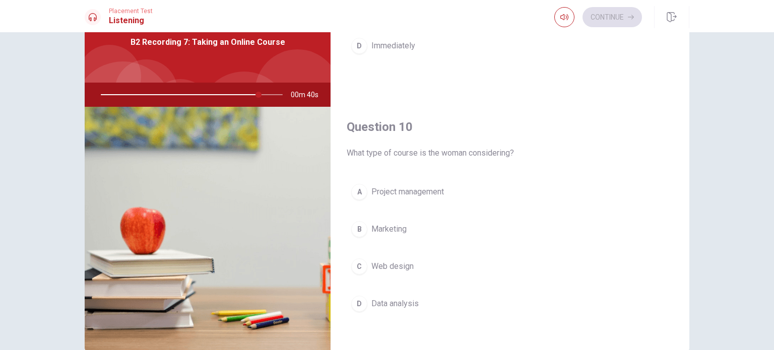
click at [433, 189] on span "Project management" at bounding box center [407, 192] width 73 height 12
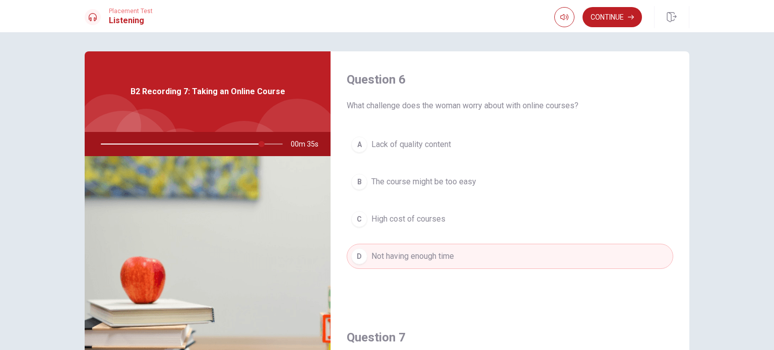
scroll to position [0, 0]
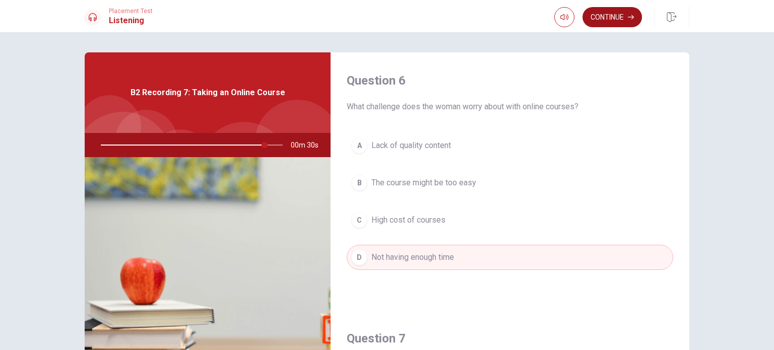
click at [606, 22] on button "Continue" at bounding box center [611, 17] width 59 height 20
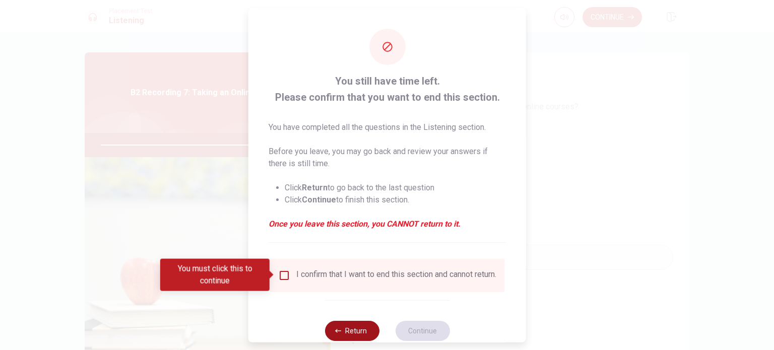
click at [362, 336] on button "Return" at bounding box center [351, 330] width 54 height 20
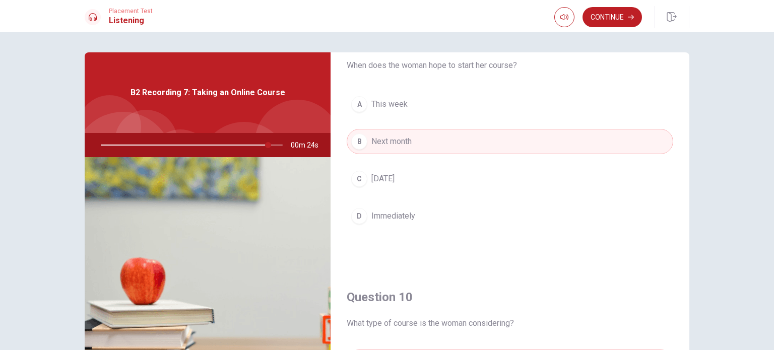
scroll to position [935, 0]
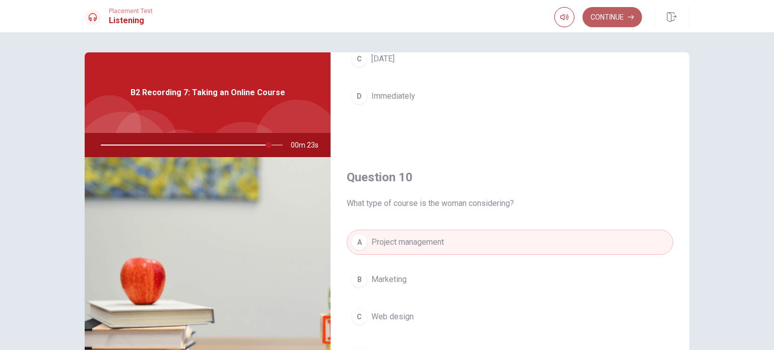
click at [613, 23] on button "Continue" at bounding box center [611, 17] width 59 height 20
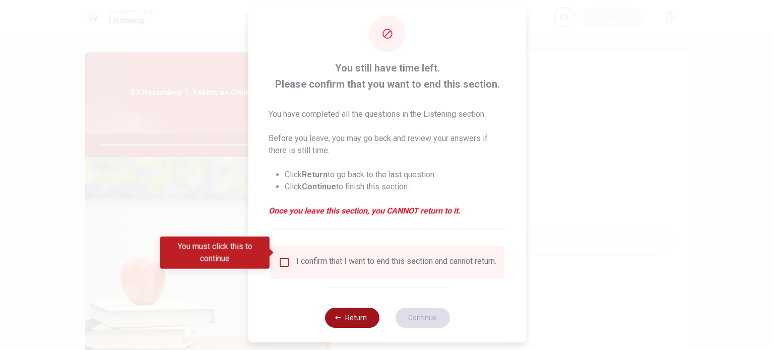
scroll to position [25, 0]
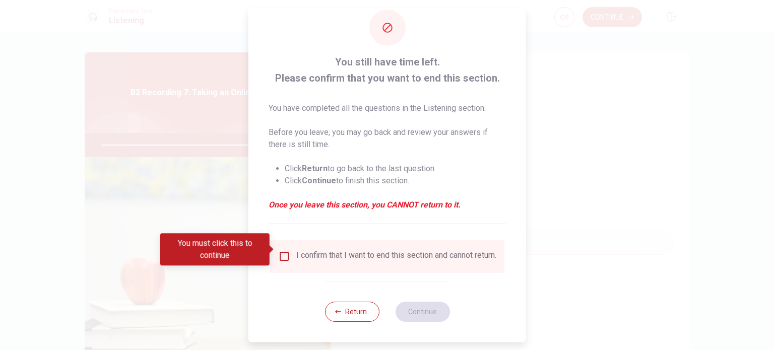
click at [283, 250] on input "You must click this to continue" at bounding box center [284, 256] width 12 height 12
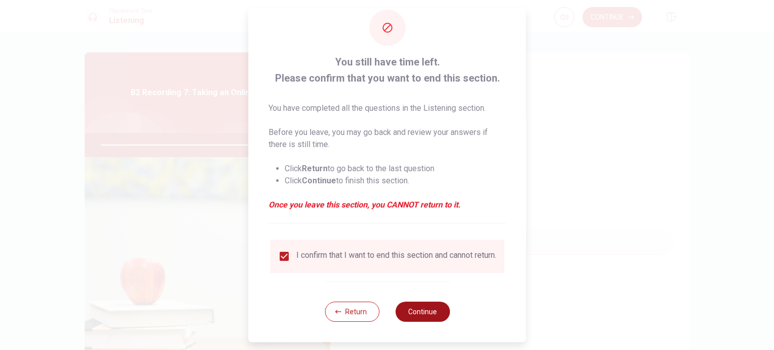
click at [421, 314] on button "Continue" at bounding box center [422, 312] width 54 height 20
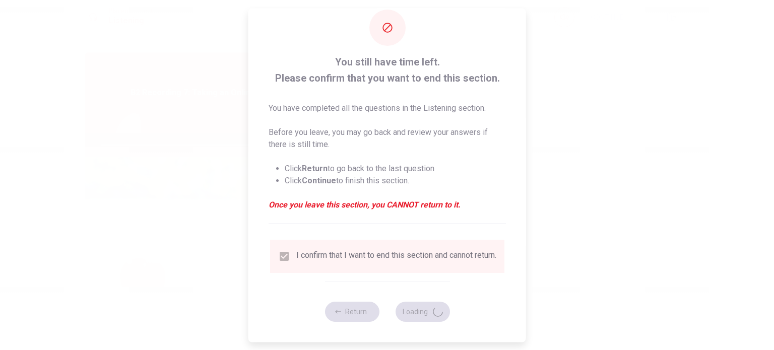
type input "94"
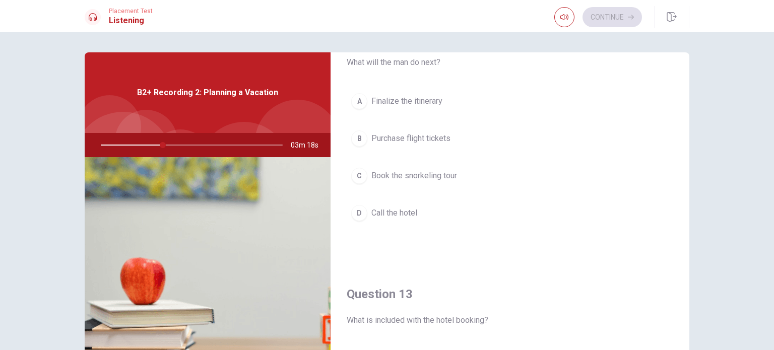
scroll to position [554, 0]
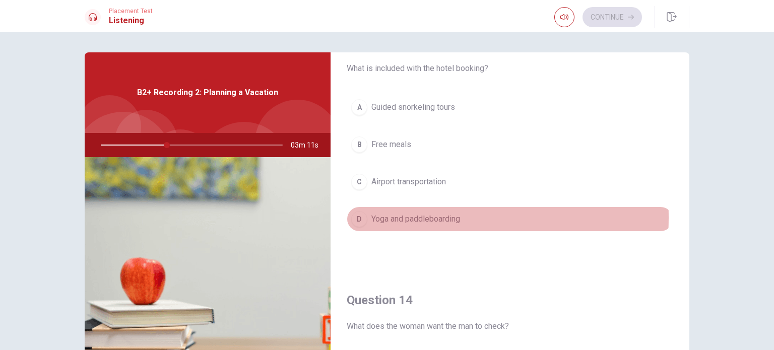
click at [407, 215] on span "Yoga and paddleboarding" at bounding box center [415, 219] width 89 height 12
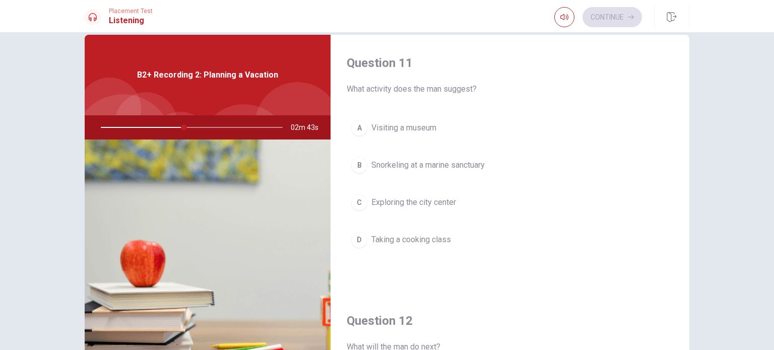
scroll to position [0, 0]
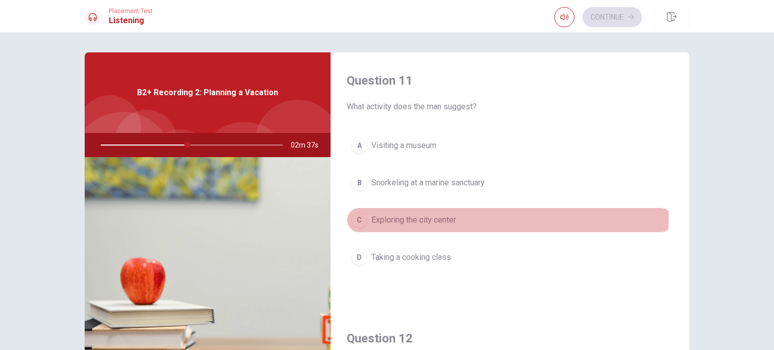
click at [447, 216] on span "Exploring the city center" at bounding box center [413, 220] width 85 height 12
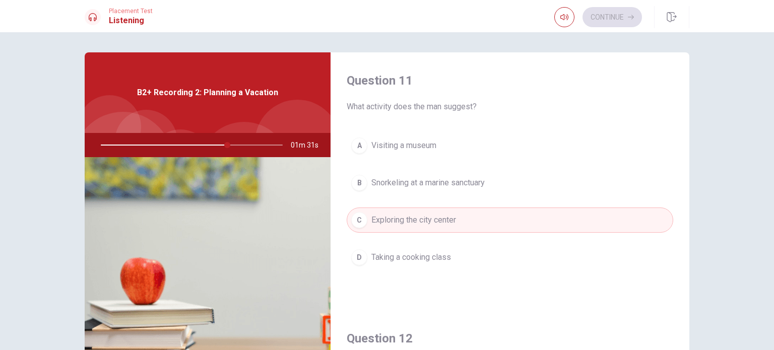
click at [433, 188] on span "Snorkeling at a marine sanctuary" at bounding box center [427, 183] width 113 height 12
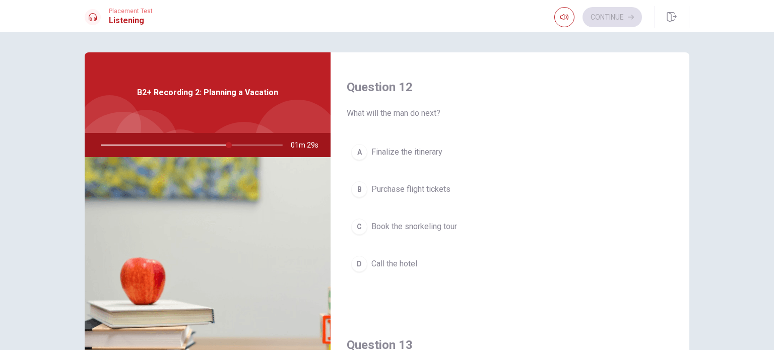
scroll to position [252, 0]
click at [402, 263] on span "Call the hotel" at bounding box center [394, 263] width 46 height 12
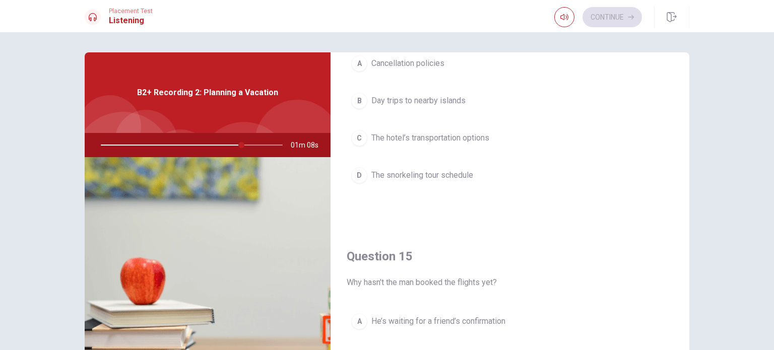
scroll to position [857, 0]
click at [450, 176] on span "The snorkeling tour schedule" at bounding box center [422, 175] width 102 height 12
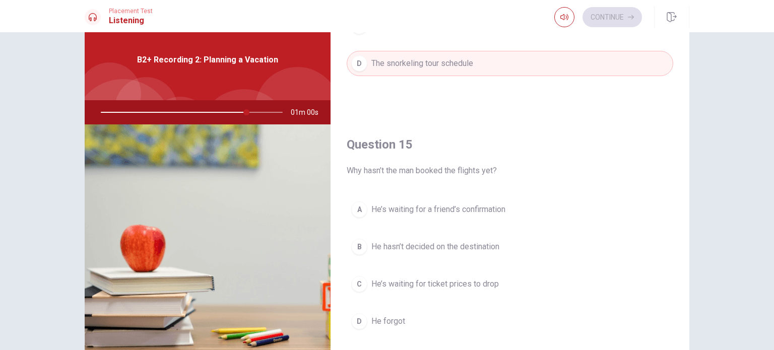
scroll to position [50, 0]
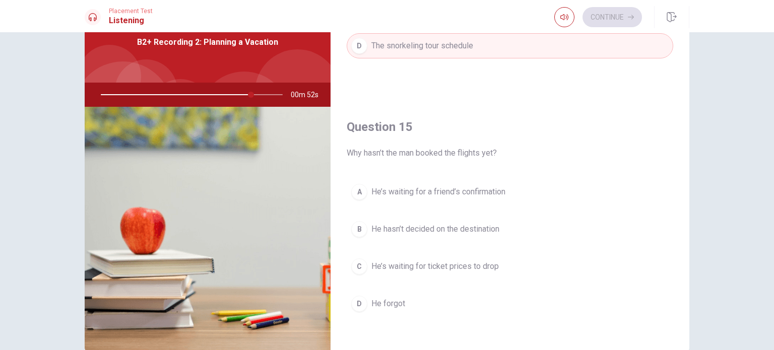
click at [470, 228] on span "He hasn’t decided on the destination" at bounding box center [435, 229] width 128 height 12
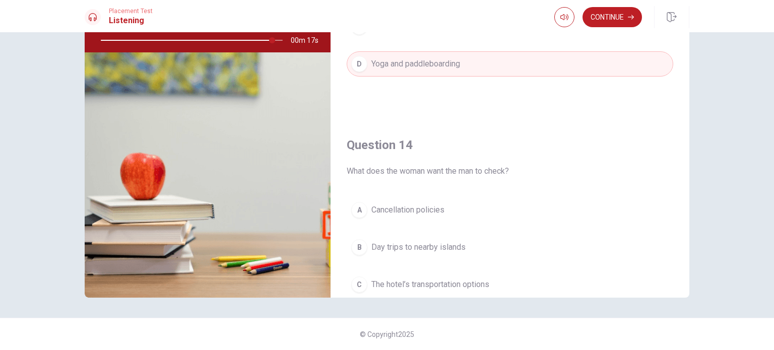
scroll to position [655, 0]
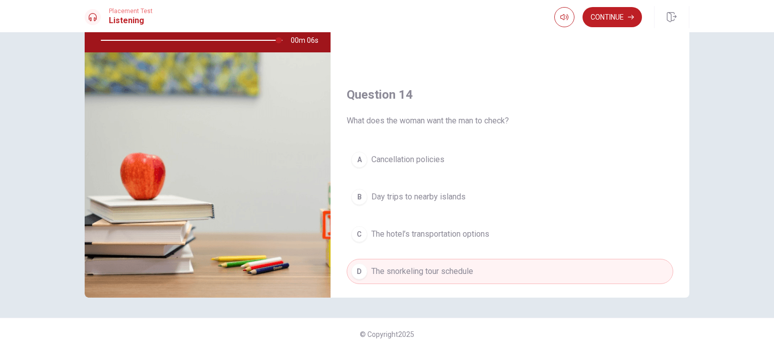
click at [476, 237] on button "C The hotel’s transportation options" at bounding box center [510, 234] width 327 height 25
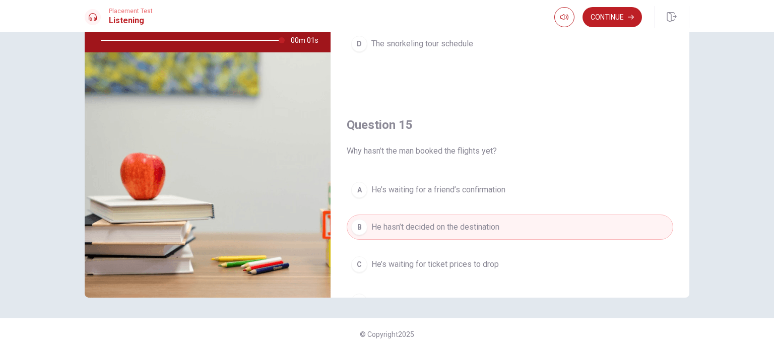
scroll to position [907, 0]
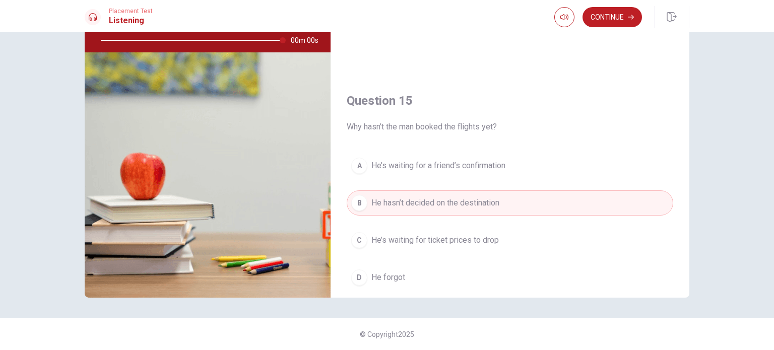
type input "0"
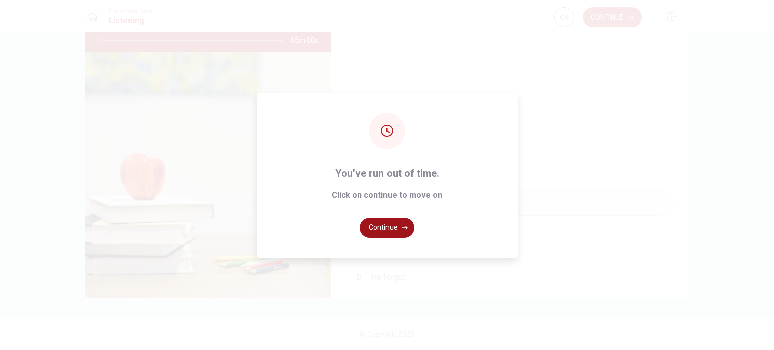
click at [395, 228] on button "Continue" at bounding box center [387, 228] width 54 height 20
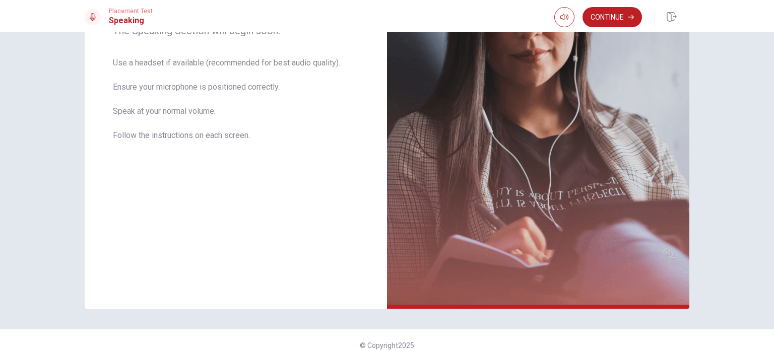
scroll to position [193, 0]
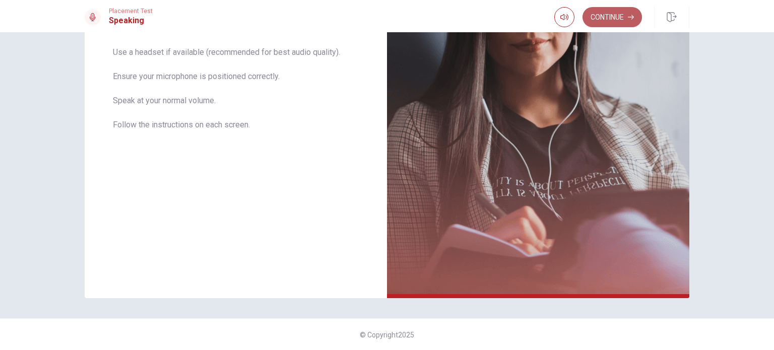
click at [601, 17] on button "Continue" at bounding box center [611, 17] width 59 height 20
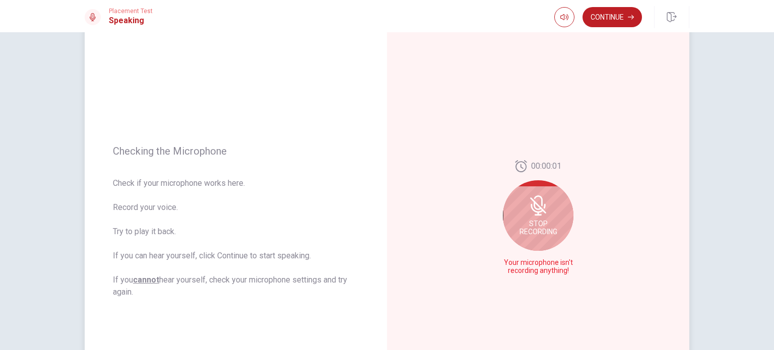
scroll to position [0, 0]
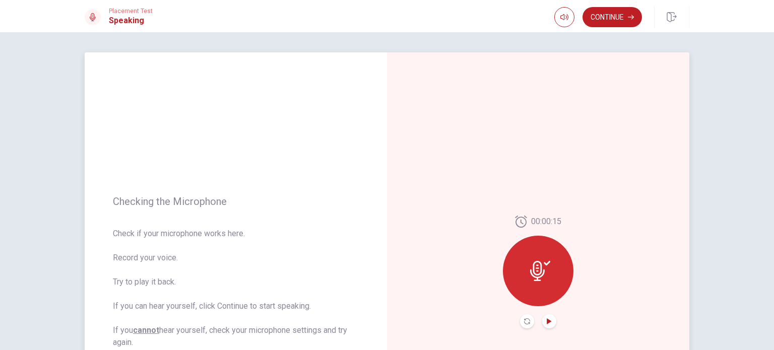
click at [547, 320] on icon "Play Audio" at bounding box center [549, 321] width 5 height 6
click at [535, 275] on icon at bounding box center [537, 271] width 15 height 20
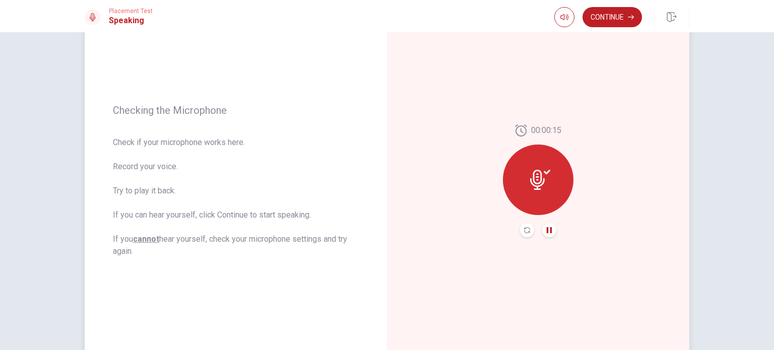
scroll to position [101, 0]
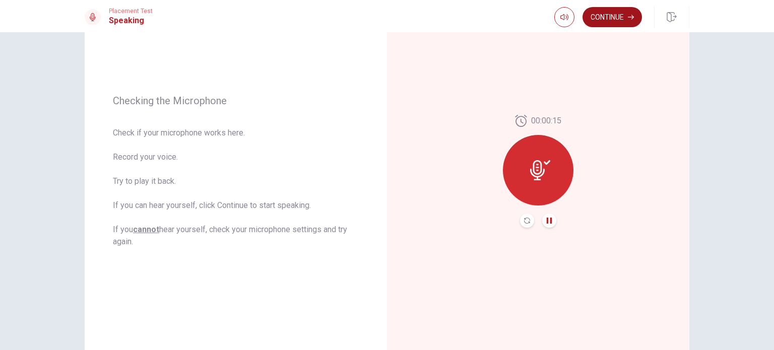
click at [603, 22] on button "Continue" at bounding box center [611, 17] width 59 height 20
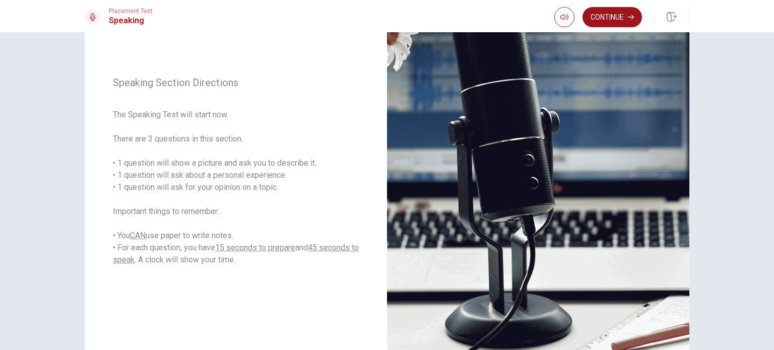
click at [619, 19] on button "Continue" at bounding box center [611, 17] width 59 height 20
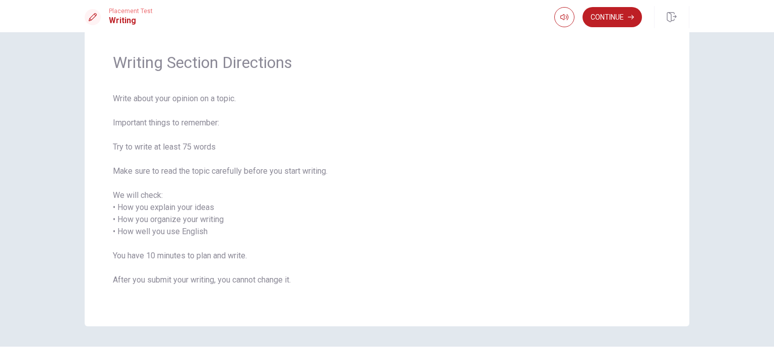
scroll to position [0, 0]
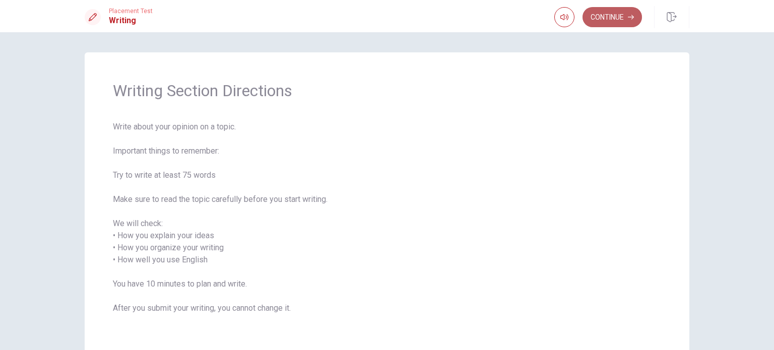
click at [611, 16] on button "Continue" at bounding box center [611, 17] width 59 height 20
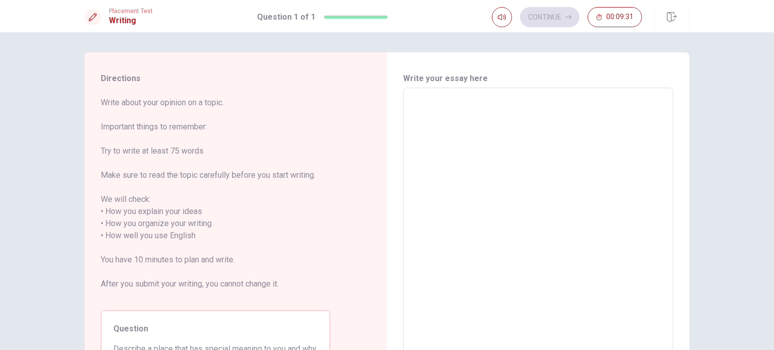
click at [466, 112] on textarea at bounding box center [538, 230] width 256 height 268
type textarea "F"
type textarea "x"
type textarea "Fo"
type textarea "x"
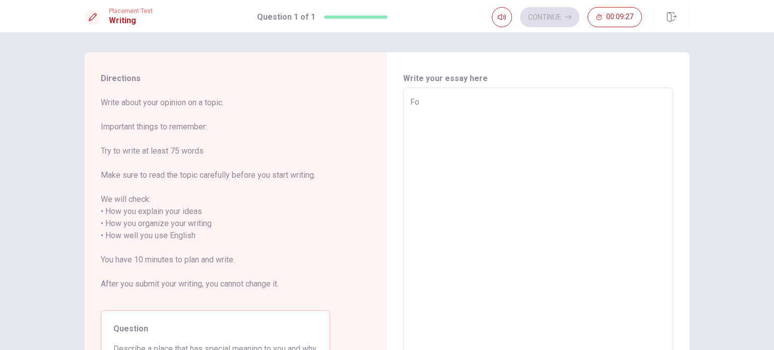
type textarea "For"
type textarea "x"
type textarea "For"
type textarea "x"
type textarea "For m"
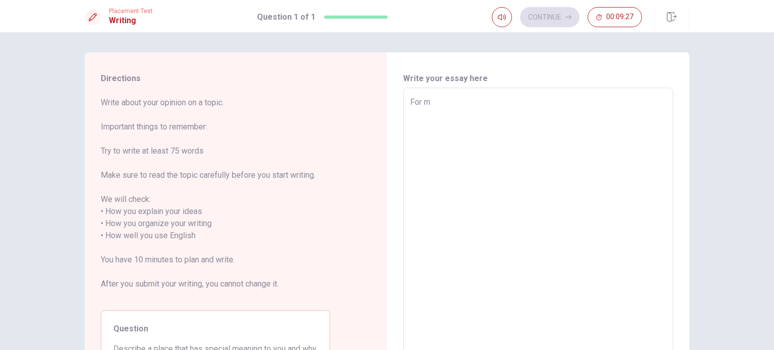
type textarea "x"
type textarea "For me"
type textarea "x"
type textarea "For me,"
type textarea "x"
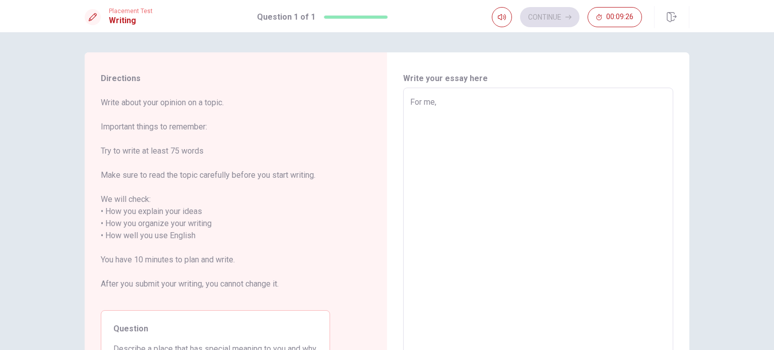
type textarea "For me,"
type textarea "x"
type textarea "For me, t"
type textarea "x"
type textarea "For me, th"
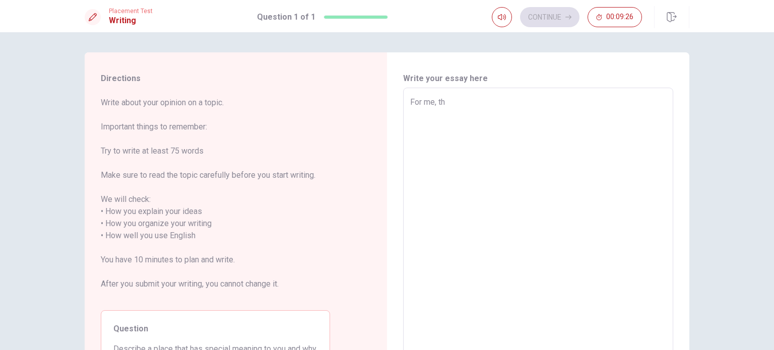
type textarea "x"
type textarea "For me, the"
type textarea "x"
type textarea "For me, the"
type textarea "x"
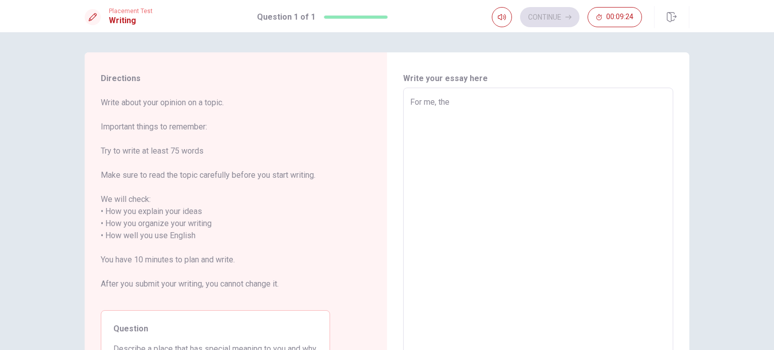
type textarea "For me, the"
type textarea "x"
type textarea "For me, th"
type textarea "x"
type textarea "For me, t"
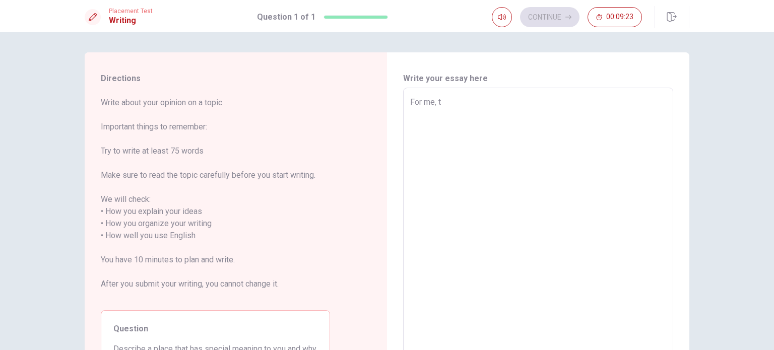
type textarea "x"
type textarea "For me,"
type textarea "x"
type textarea "For me, o"
type textarea "x"
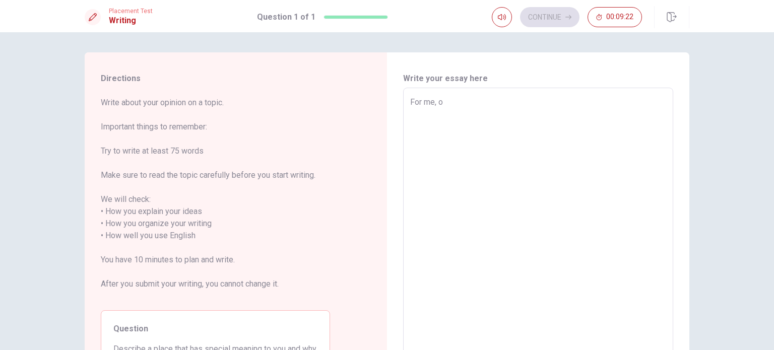
type textarea "For me, on"
type textarea "x"
type textarea "For me, one"
type textarea "x"
type textarea "For me, one"
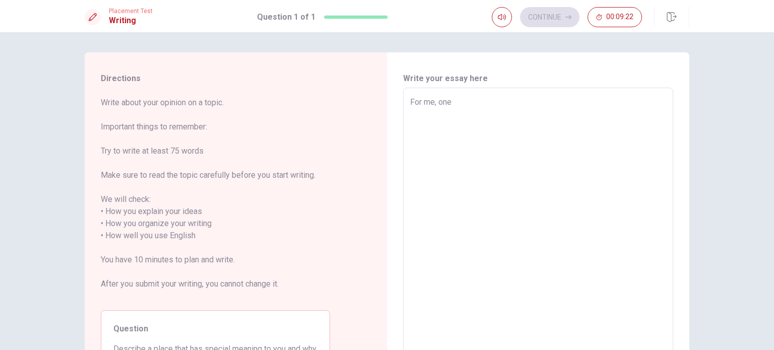
type textarea "x"
type textarea "For me, one p"
type textarea "x"
type textarea "For me, one pl"
type textarea "x"
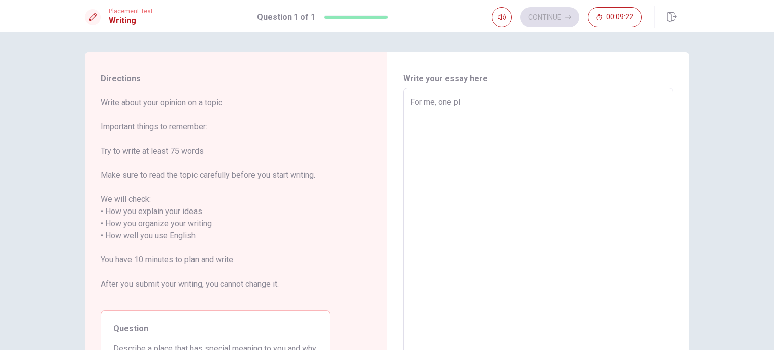
type textarea "For me, one pla"
type textarea "x"
type textarea "For me, one plac"
type textarea "x"
type textarea "For me, one place"
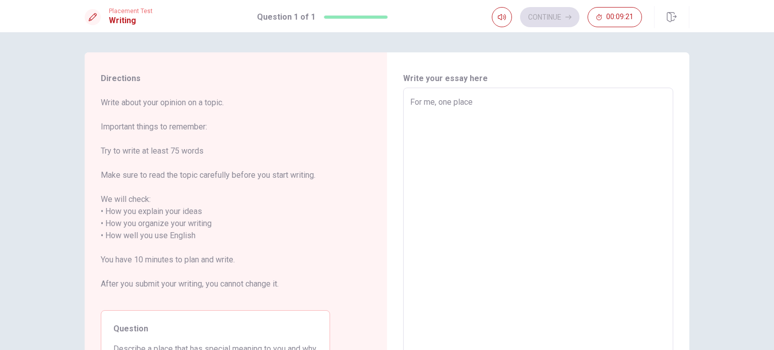
type textarea "x"
type textarea "For me, one place"
type textarea "x"
type textarea "For me, one place h"
type textarea "x"
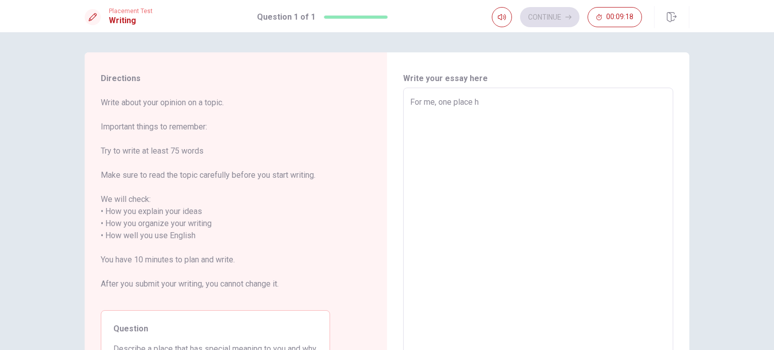
type textarea "For me, one place ha"
type textarea "x"
type textarea "For me, one place has"
type textarea "x"
type textarea "For me, one place has"
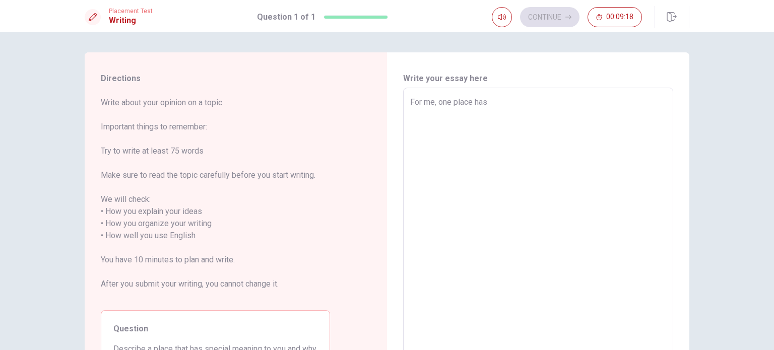
type textarea "x"
type textarea "For me, one place has s"
type textarea "x"
type textarea "For me, one place has sp"
type textarea "x"
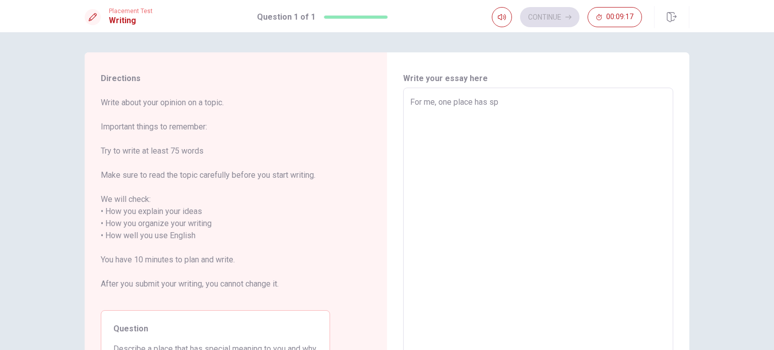
type textarea "For me, one place has spe"
type textarea "x"
type textarea "For me, one place has spec"
type textarea "x"
type textarea "For me, one place has speci"
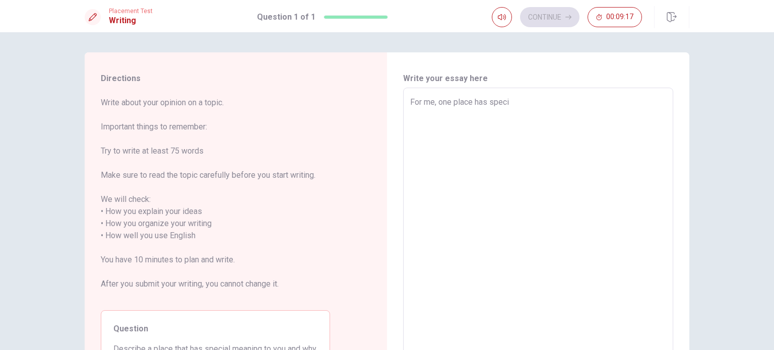
type textarea "x"
type textarea "For me, one place has specia"
type textarea "x"
type textarea "For me, one place has special"
type textarea "x"
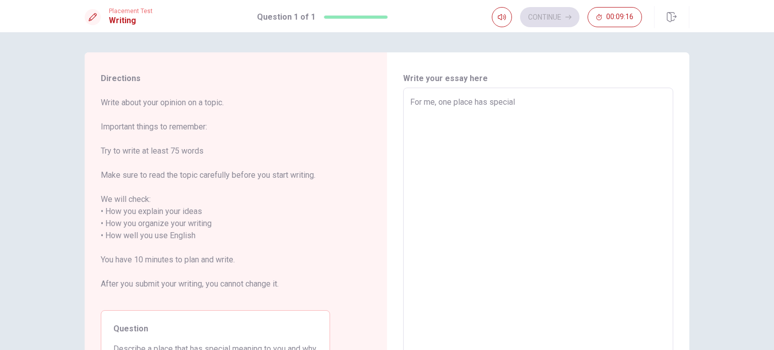
type textarea "For me, one place has special"
type textarea "x"
type textarea "For me, one place has special f"
type textarea "x"
type textarea "For me, one place has special fo"
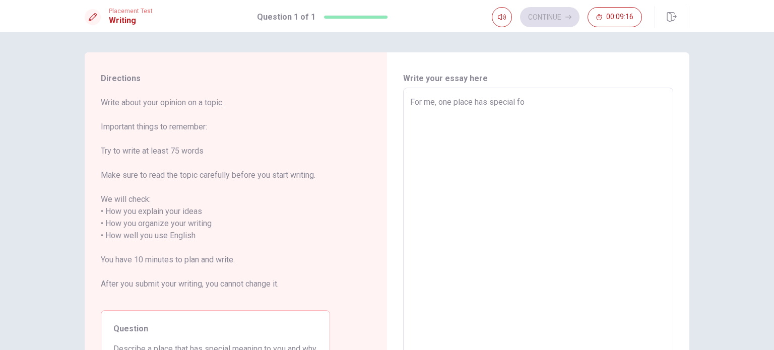
type textarea "x"
type textarea "For me, one place has special for"
type textarea "x"
type textarea "For me, one place has special for"
type textarea "x"
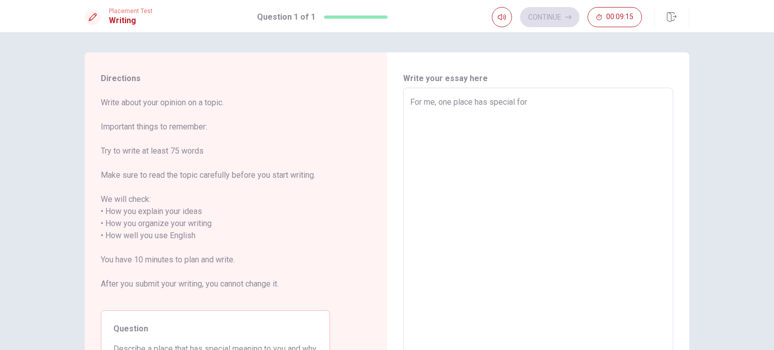
type textarea "For me, one place has special for m"
type textarea "x"
type textarea "For me, one place has special for me"
type textarea "x"
type textarea "For me, one place has special for me"
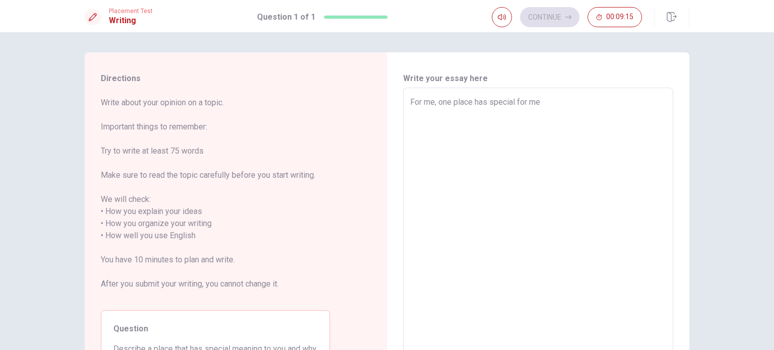
type textarea "x"
type textarea "For me, one place has special for me i"
type textarea "x"
type textarea "For me, one place has special for me it"
type textarea "x"
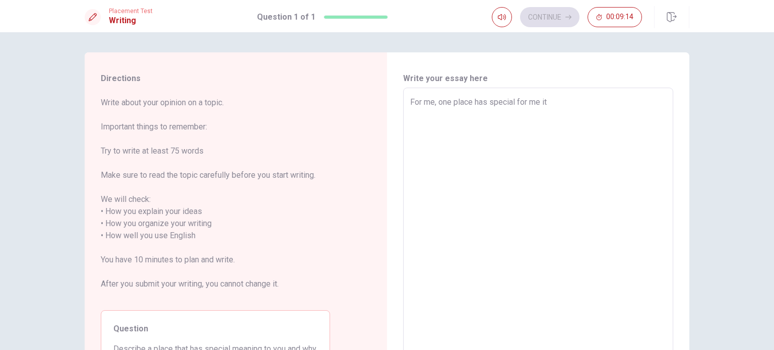
type textarea "For me, one place has special for me it"
type textarea "x"
type textarea "For me, one place has special for me it i"
type textarea "x"
type textarea "For me, one place has special for me it is"
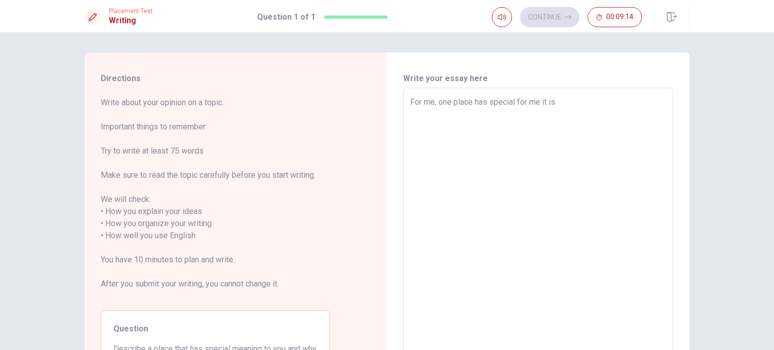
type textarea "x"
type textarea "For me, one place has special for me it is"
type textarea "x"
type textarea "For me, one place has special for me it is g"
type textarea "x"
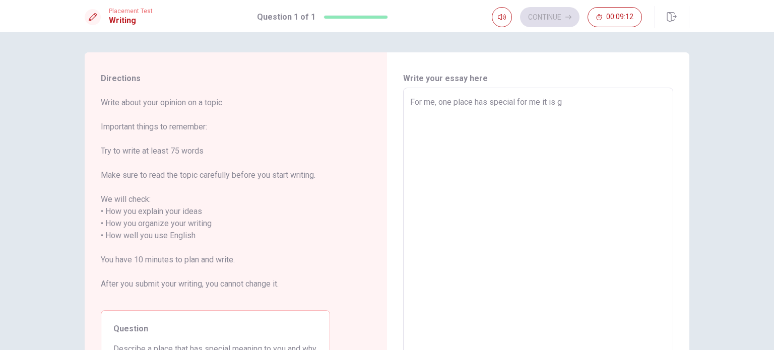
type textarea "For me, one place has special for me it is gr"
type textarea "x"
type textarea "For me, one place has special for me it is gra"
type textarea "x"
type textarea "For me, one place has special for me it is grad"
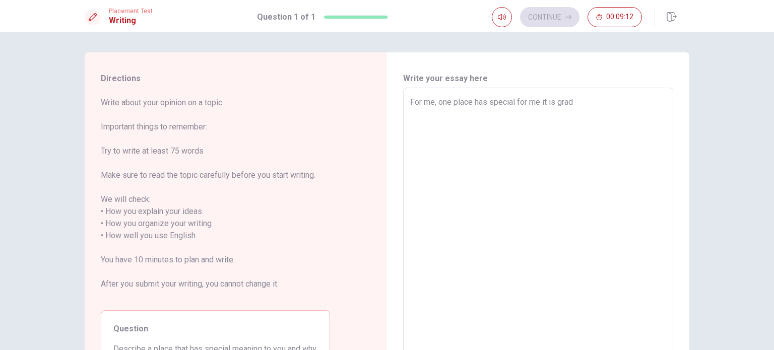
type textarea "x"
type textarea "For me, one place has special for me it is gradn"
type textarea "x"
type textarea "For me, one place has special for me it is grad"
type textarea "x"
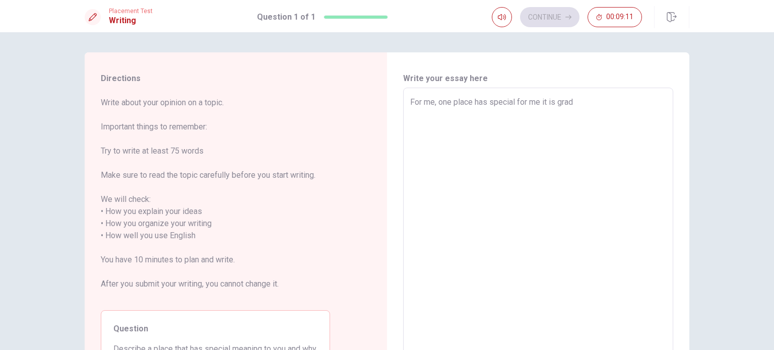
type textarea "For me, one place has special for me it is gra"
type textarea "x"
type textarea "For me, one place has special for me it is gran"
type textarea "x"
type textarea "For me, one place has special for me it is grand"
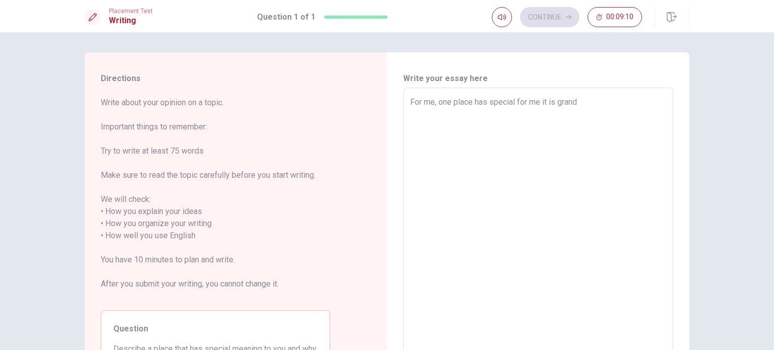
type textarea "x"
type textarea "For me, one place has special for me it is [PERSON_NAME]"
type textarea "x"
type textarea "For me, one place has special for me it is grandam"
type textarea "x"
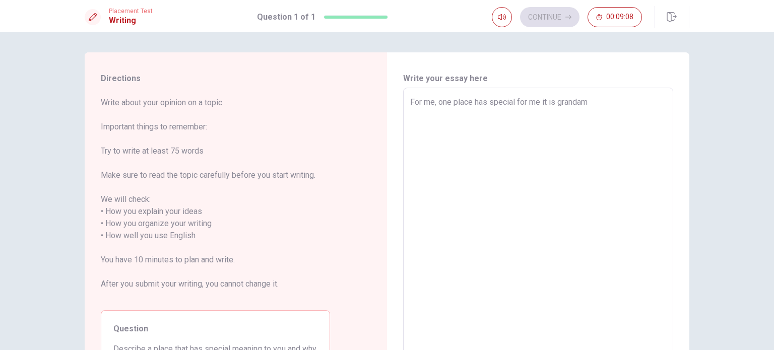
type textarea "For me, one place has special for me it is grandamo"
type textarea "x"
type textarea "For me, one place has special for me it is grandamot"
type textarea "x"
type textarea "For me, one place has special for me it is grandamoth"
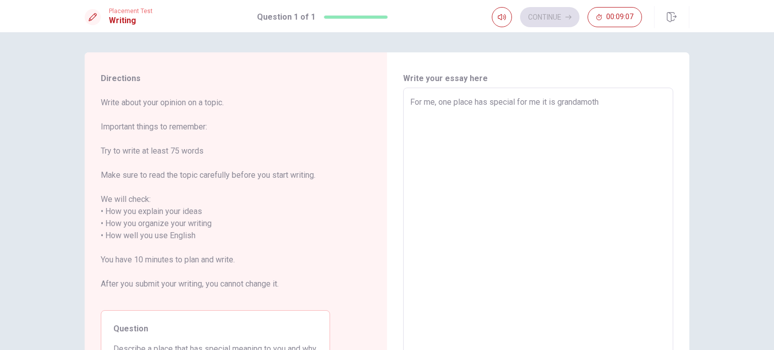
type textarea "x"
type textarea "For me, one place has special for me it is grandamothe"
type textarea "x"
type textarea "For me, one place has special for me it is grandamother"
type textarea "x"
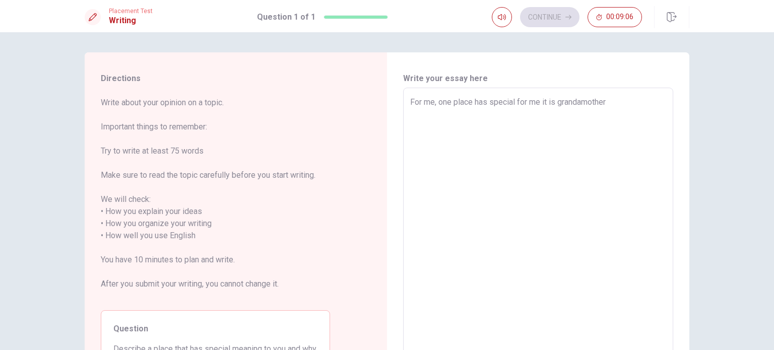
type textarea "For me, one place has special for me it is grandamother'"
type textarea "x"
type textarea "For me, one place has special for me it is grandamother's"
type textarea "x"
type textarea "For me, one place has special for me it is grandamother's"
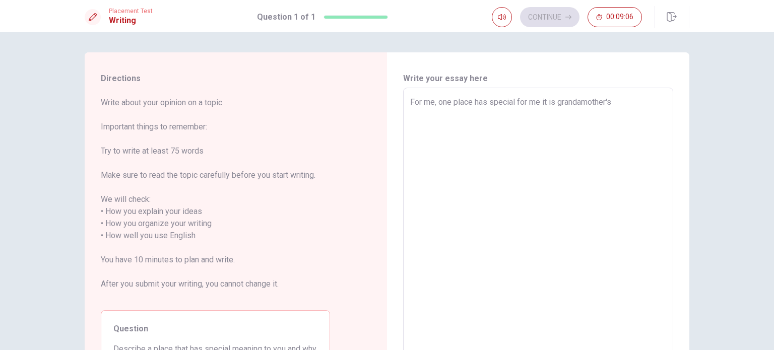
type textarea "x"
type textarea "For me, one place has special for me it is grandamother's h"
type textarea "x"
type textarea "For me, one place has special for me it is grandamother's ho"
type textarea "x"
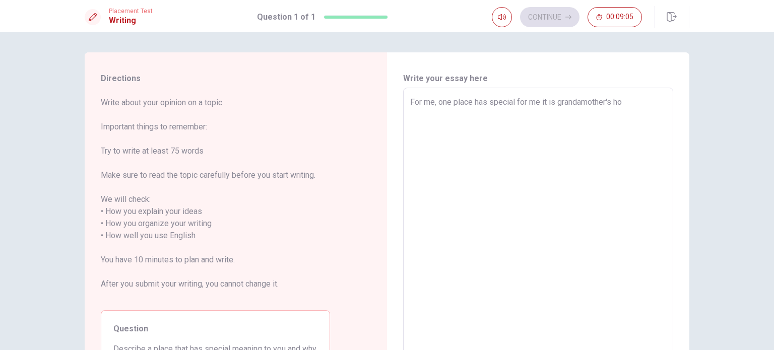
type textarea "For me, one place has special for me it is grandamother's hou"
type textarea "x"
type textarea "For me, one place has special for me it is grandamother's hous"
type textarea "x"
type textarea "For me, one place has special for me it is grandamother's house"
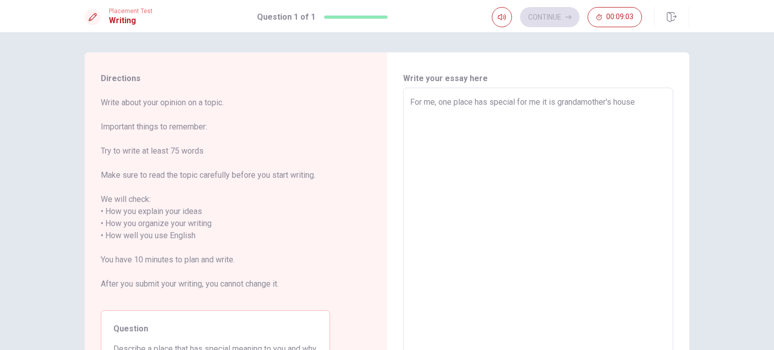
type textarea "x"
type textarea "For me, one place has special for me it is grandamother's house."
type textarea "x"
type textarea "For me, one place has special for me it is grandamother's house."
type textarea "x"
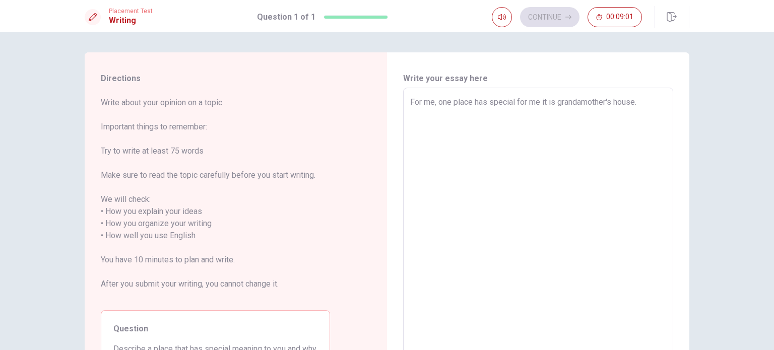
type textarea "For me, one place has special for me it is grandamother's house. I"
type textarea "x"
type textarea "For me, one place has special for me it is grandamother's house. It"
type textarea "x"
type textarea "For me, one place has special for me it is grandamother's house. It"
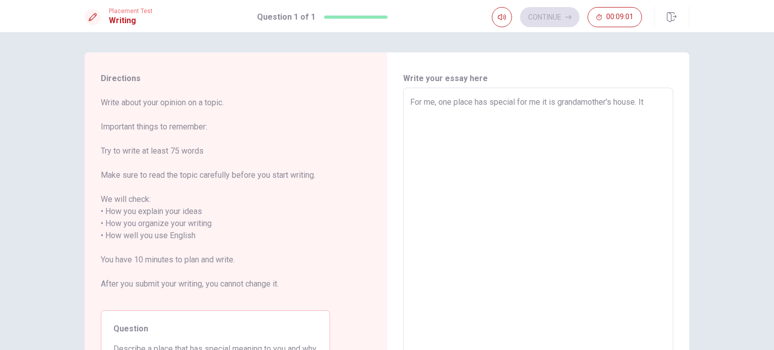
type textarea "x"
type textarea "For me, one place has special for me it is grandamother's house. It i"
type textarea "x"
type textarea "For me, one place has special for me it is grandamother's house. It is"
type textarea "x"
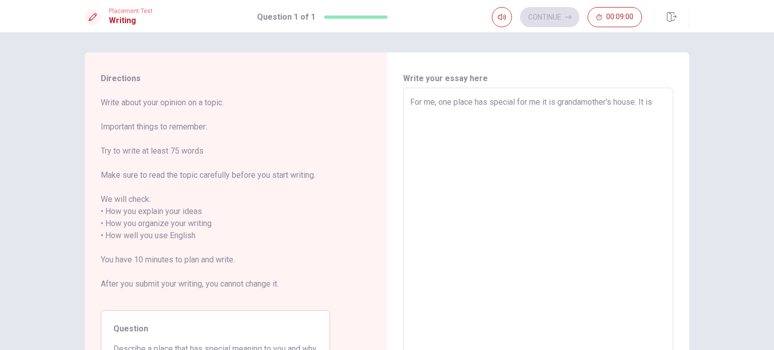
type textarea "For me, one place has special for me it is grandamother's house. It is"
type textarea "x"
type textarea "For me, one place has special for me it is grandamother's house. It is m"
type textarea "x"
type textarea "For me, one place has special for me it is grandamother's house. It is ma"
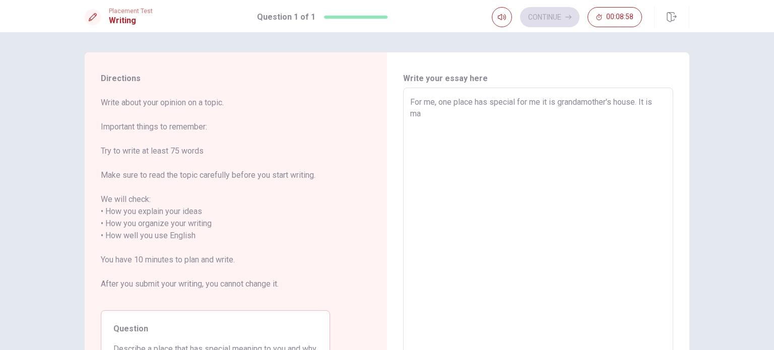
type textarea "x"
type textarea "For me, one place has special for me it is grandamother's house. It is m"
type textarea "x"
type textarea "For me, one place has special for me it is grandamother's house. It is"
type textarea "x"
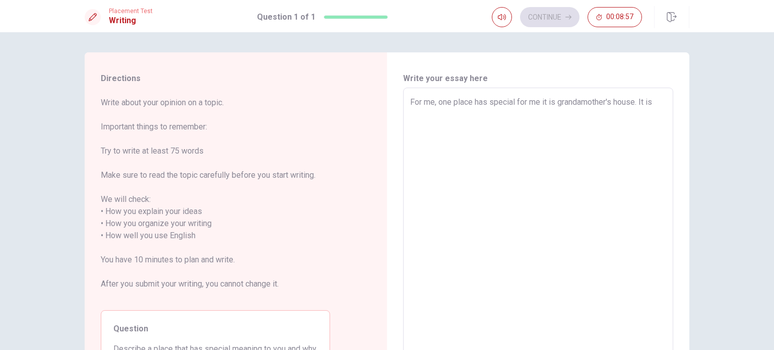
type textarea "For me, one place has special for me it is grandamother's house. It is"
type textarea "x"
type textarea "For me, one place has special for me it is grandamother's house. It is"
type textarea "x"
type textarea "For me, one place has special for me it is grandamother's house. It is s"
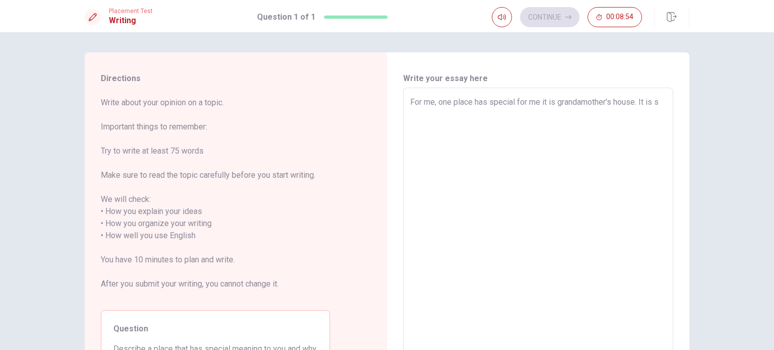
type textarea "x"
type textarea "For me, one place has special for me it is grandamother's house. It is"
type textarea "x"
type textarea "For me, one place has special for me it is grandamother's house. It is a"
type textarea "x"
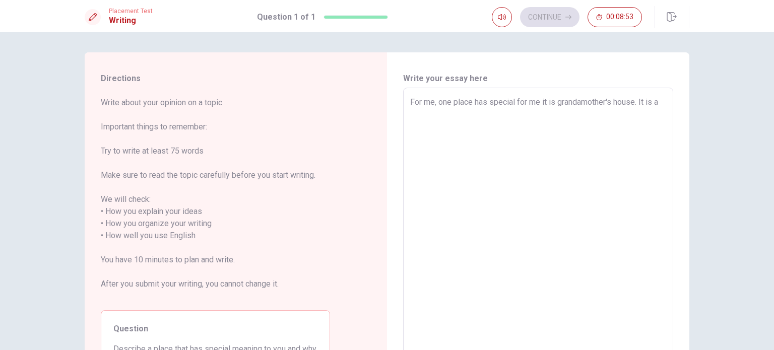
type textarea "For me, one place has special for me it is grandamother's house. It is a"
type textarea "x"
type textarea "For me, one place has special for me it is grandamother's house. It is a s"
type textarea "x"
type textarea "For me, one place has special for me it is grandamother's house. It is a sm"
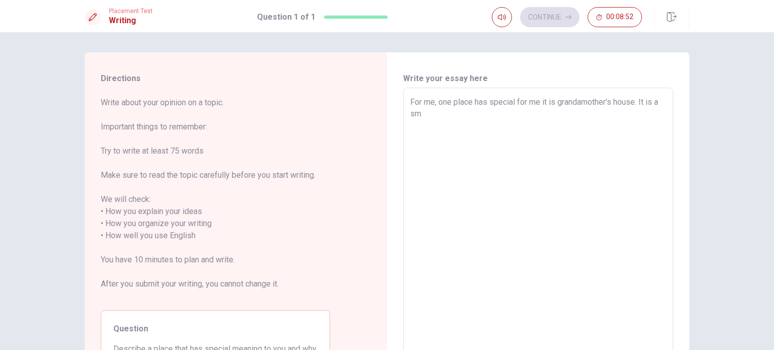
type textarea "x"
type textarea "For me, one place has special for me it is grandamother's house. It is a sma"
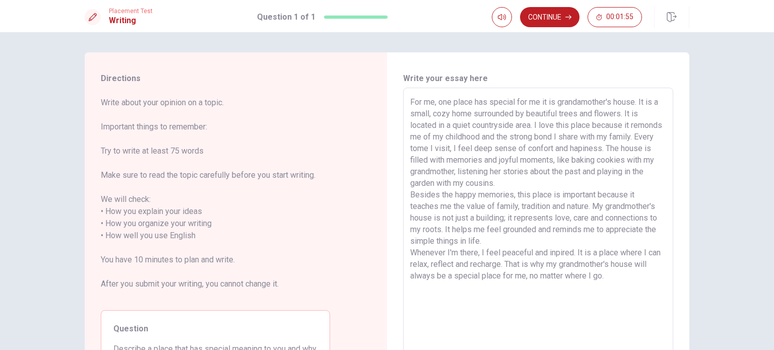
click at [425, 138] on textarea "For me, one place has special for me it is grandamother's house. It is a small,…" at bounding box center [538, 230] width 256 height 268
click at [461, 151] on textarea "For me, one place has special for me it is grandamother's house. It is a small,…" at bounding box center [538, 230] width 256 height 268
click at [552, 15] on button "Continue" at bounding box center [549, 17] width 59 height 20
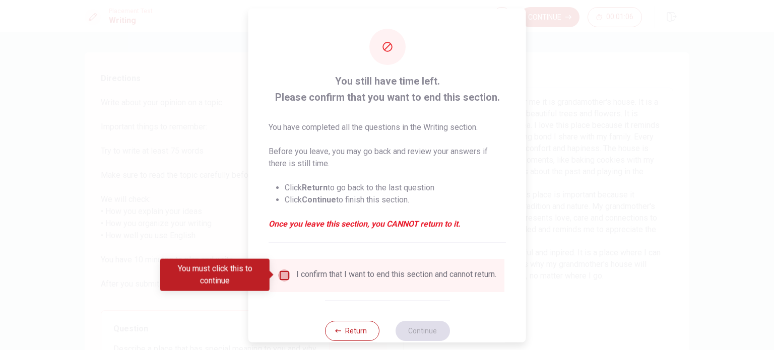
click at [284, 276] on input "You must click this to continue" at bounding box center [284, 275] width 12 height 12
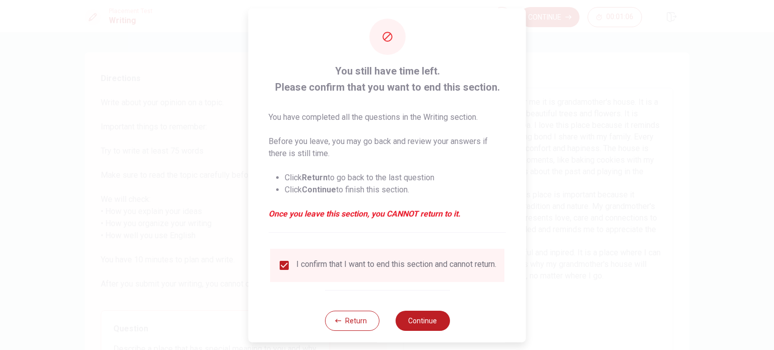
scroll to position [25, 0]
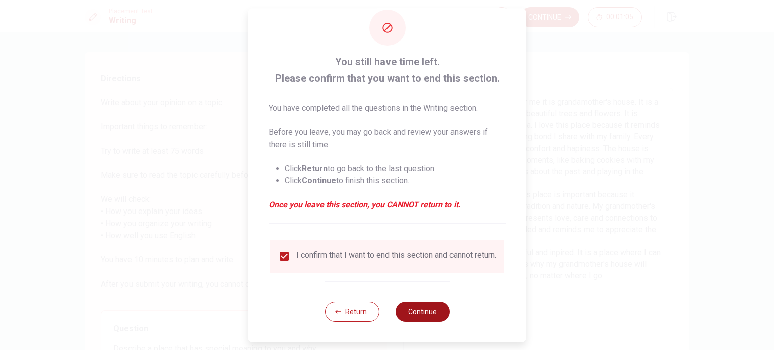
click at [424, 310] on button "Continue" at bounding box center [422, 312] width 54 height 20
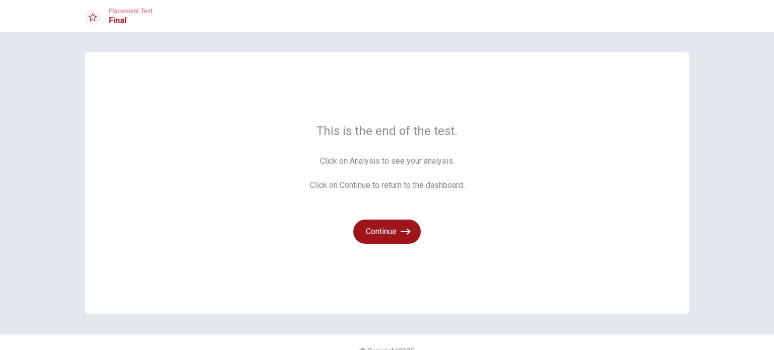
click at [391, 234] on button "Continue" at bounding box center [387, 232] width 68 height 24
